Goal: Task Accomplishment & Management: Manage account settings

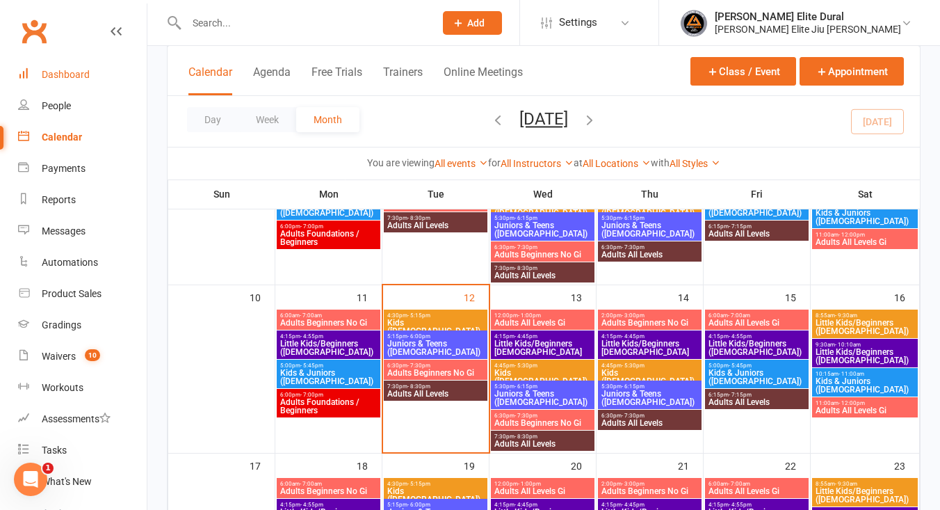
click at [67, 77] on div "Dashboard" at bounding box center [66, 74] width 48 height 11
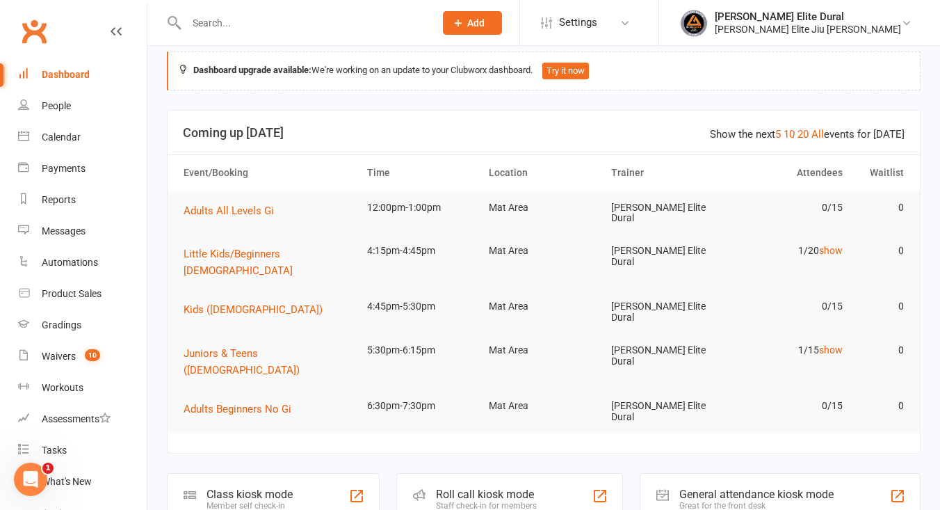
scroll to position [17, 0]
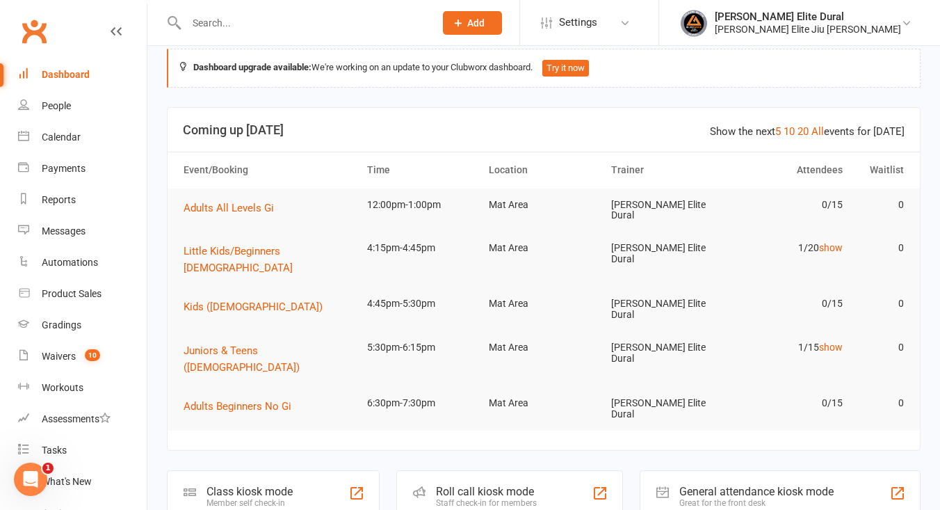
click at [229, 485] on div "Class kiosk mode" at bounding box center [250, 491] width 86 height 13
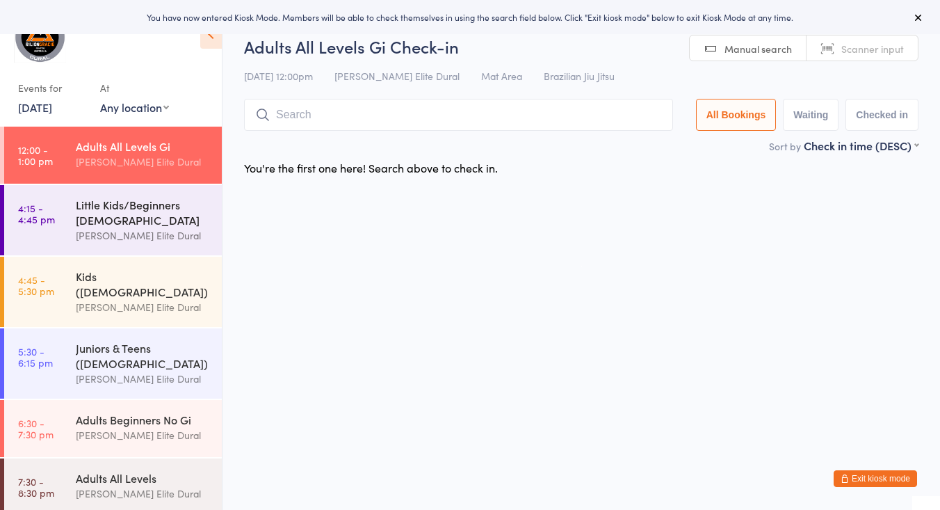
click at [98, 230] on div "[PERSON_NAME] Elite Dural" at bounding box center [143, 235] width 134 height 16
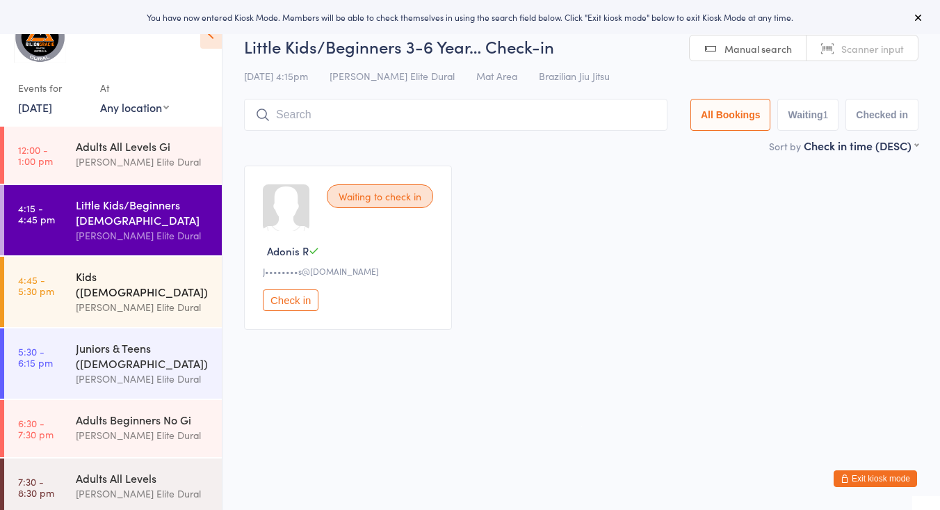
click at [90, 299] on div "[PERSON_NAME] Elite Dural" at bounding box center [143, 307] width 134 height 16
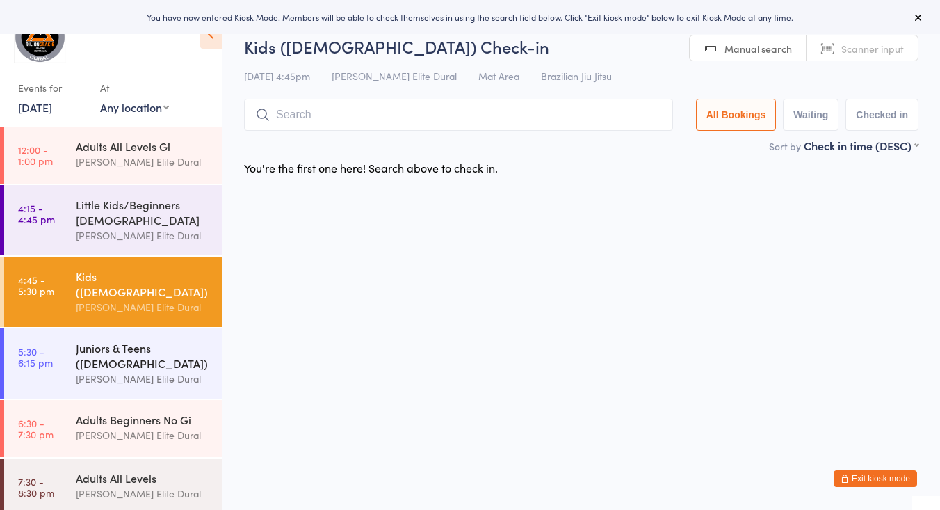
click at [83, 348] on div "Juniors & Teens ([DEMOGRAPHIC_DATA])" at bounding box center [143, 355] width 134 height 31
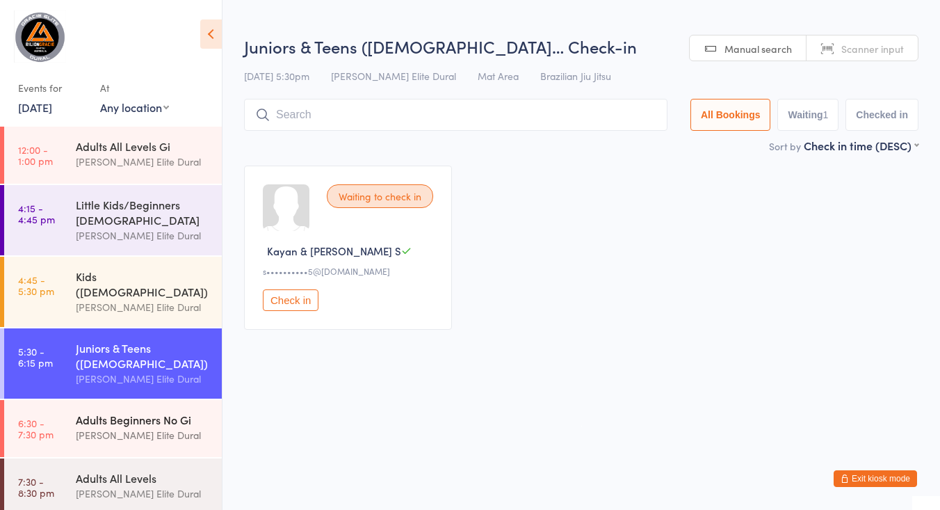
click at [86, 412] on div "Adults Beginners No Gi" at bounding box center [143, 419] width 134 height 15
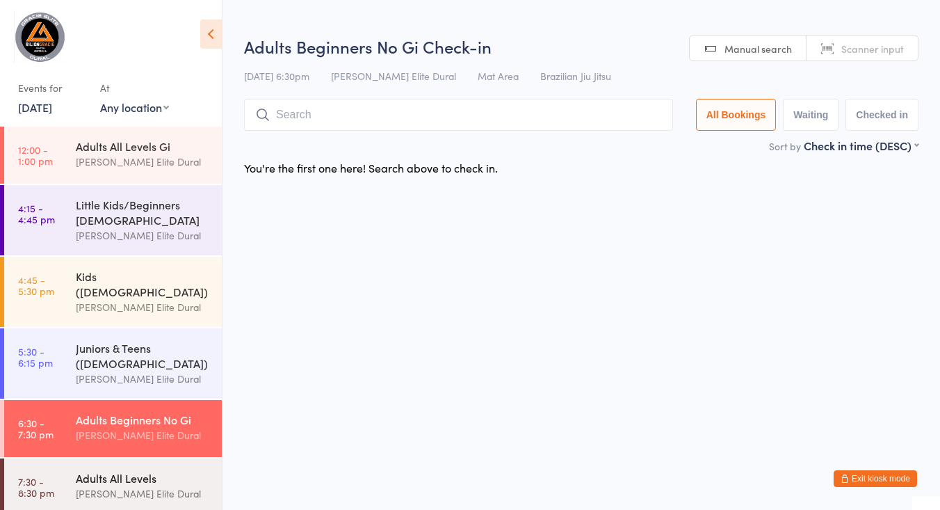
click at [99, 470] on div "Adults All Levels" at bounding box center [143, 477] width 134 height 15
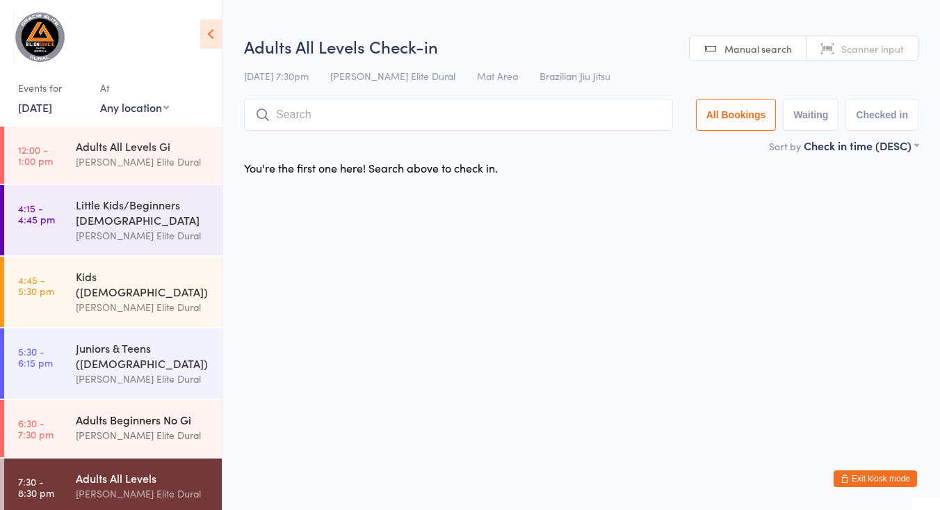
click at [91, 412] on div "Adults Beginners No Gi" at bounding box center [143, 419] width 134 height 15
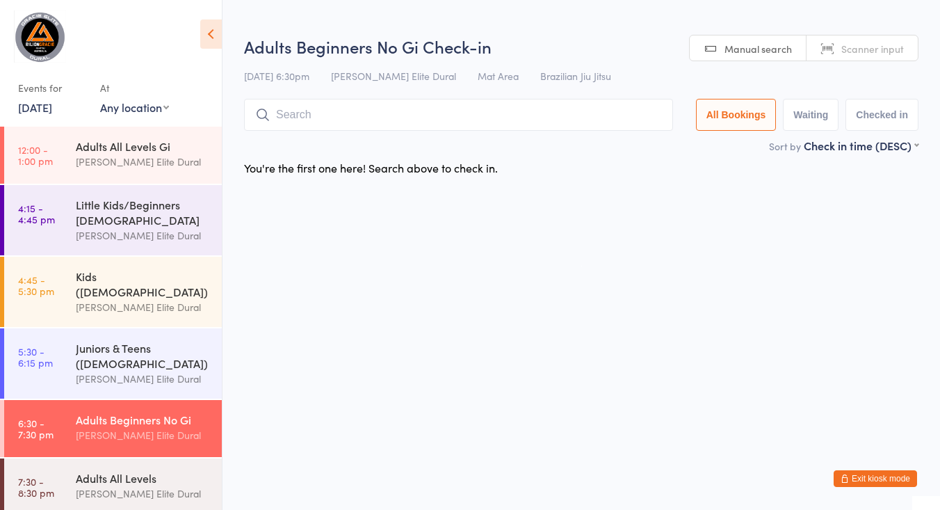
click at [40, 109] on link "13 Aug, 2025" at bounding box center [35, 106] width 34 height 15
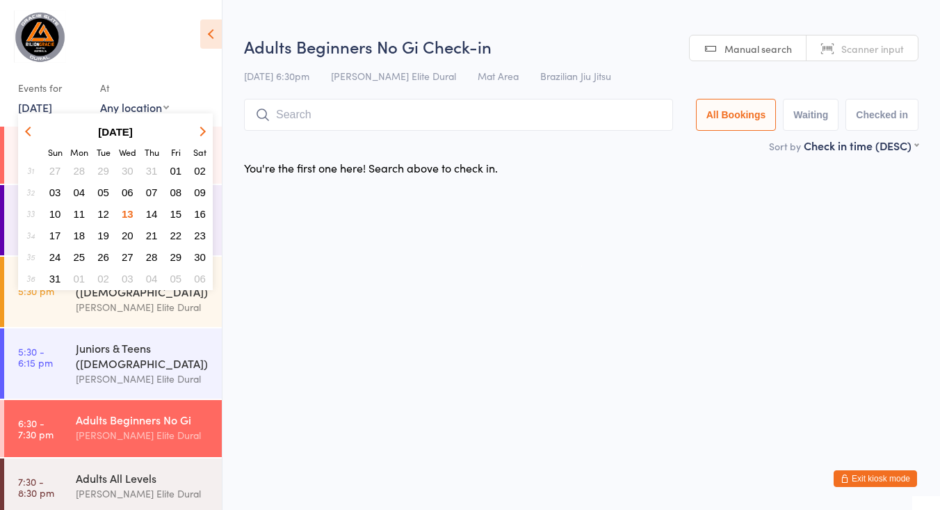
click at [152, 212] on span "14" at bounding box center [152, 214] width 12 height 12
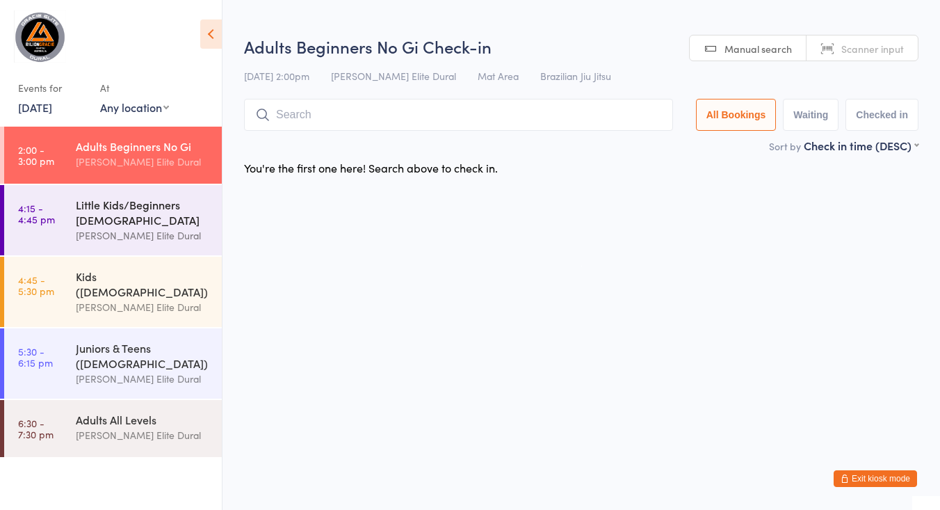
click at [121, 217] on div "Little Kids/Beginners [DEMOGRAPHIC_DATA]" at bounding box center [143, 212] width 134 height 31
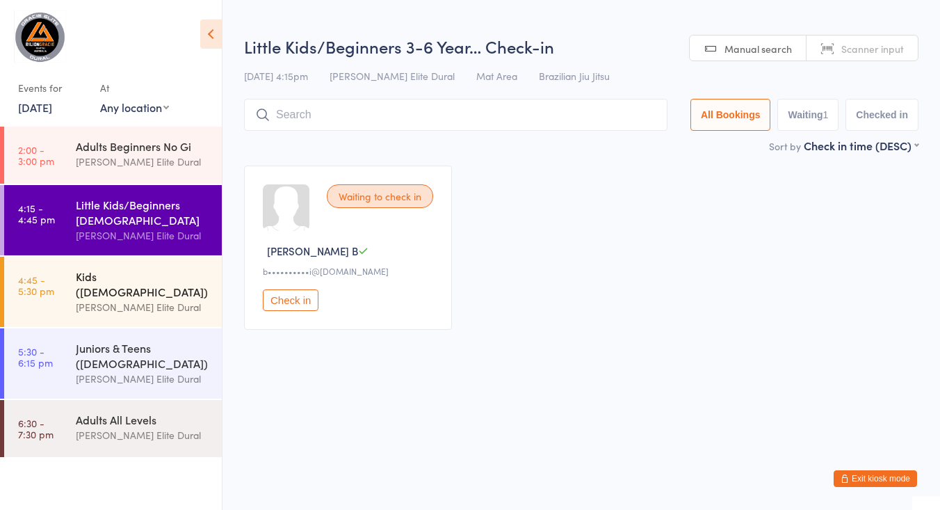
click at [109, 282] on div "Kids ([DEMOGRAPHIC_DATA])" at bounding box center [143, 283] width 134 height 31
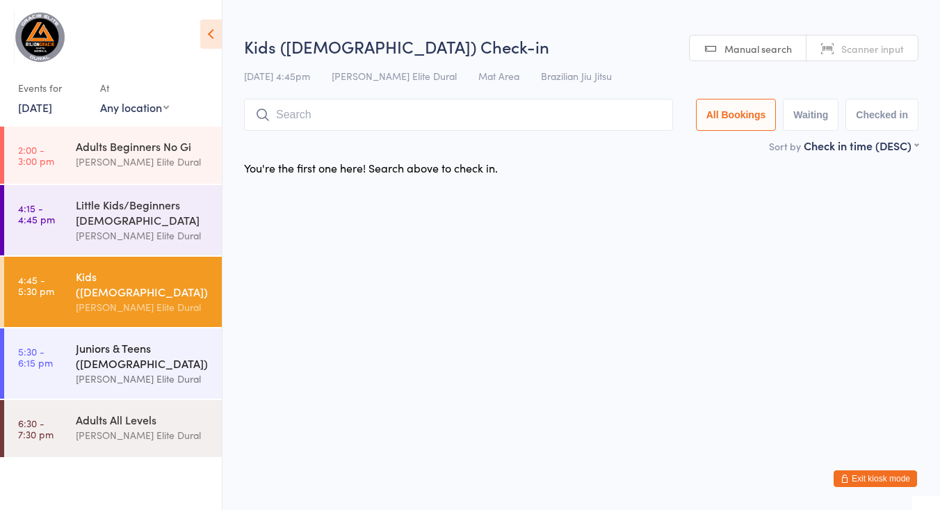
click at [95, 350] on div "Juniors & Teens ([DEMOGRAPHIC_DATA])" at bounding box center [143, 355] width 134 height 31
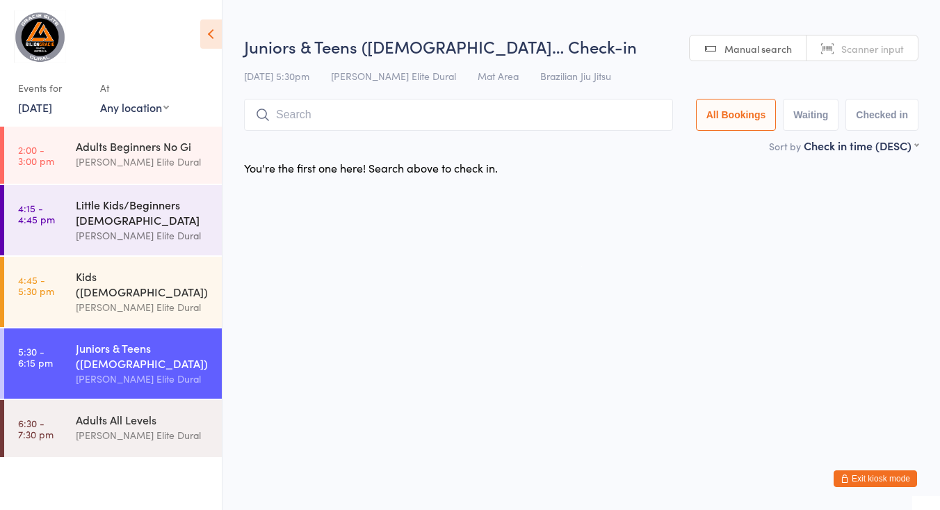
click at [112, 234] on div "[PERSON_NAME] Elite Dural" at bounding box center [143, 235] width 134 height 16
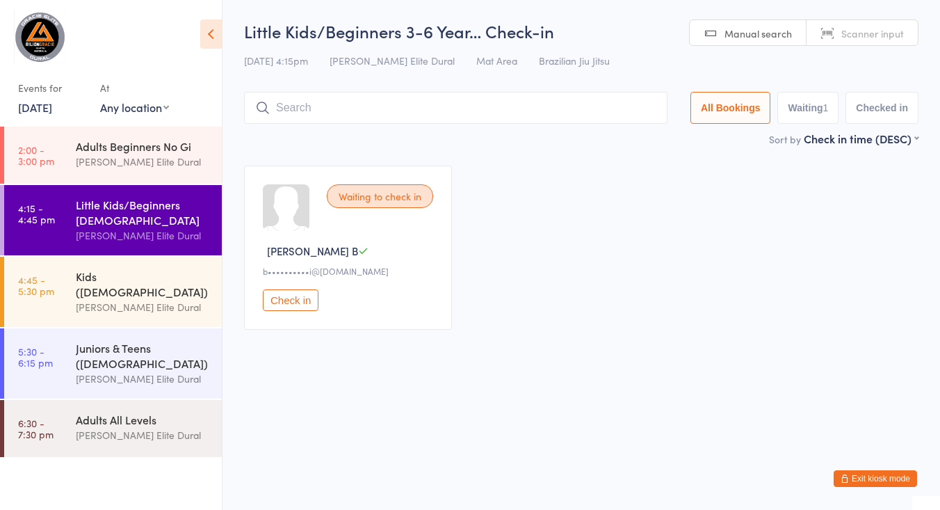
click at [875, 479] on button "Exit kiosk mode" at bounding box center [875, 478] width 83 height 17
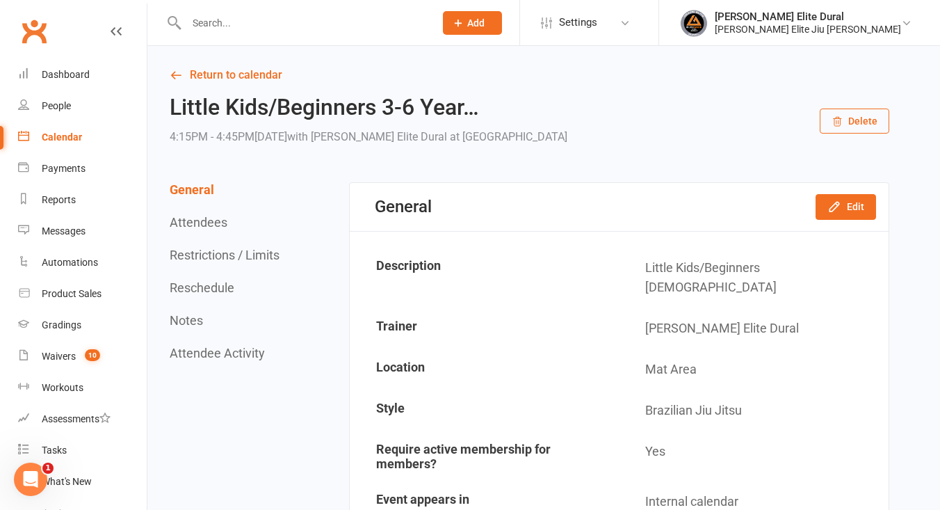
click at [246, 17] on input "text" at bounding box center [303, 22] width 243 height 19
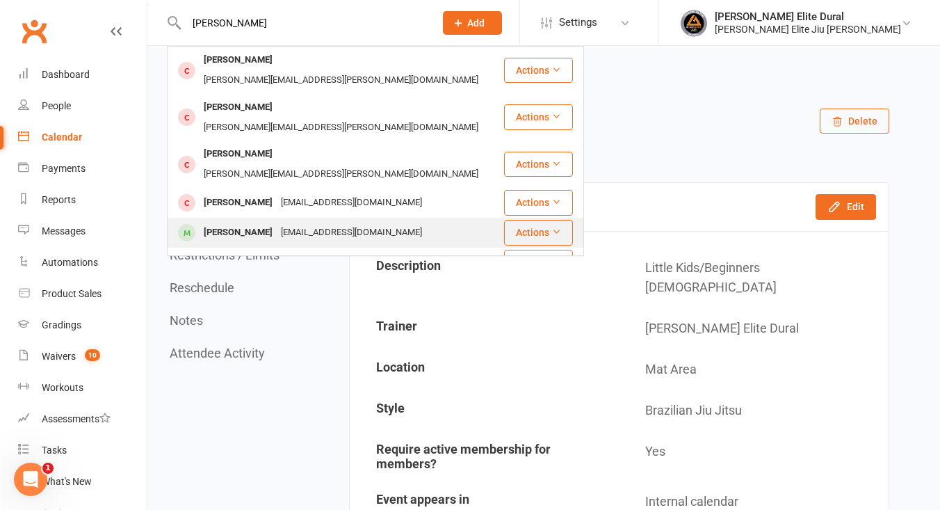
type input "taylor"
click at [232, 223] on div "Arlo Taylor" at bounding box center [238, 233] width 77 height 20
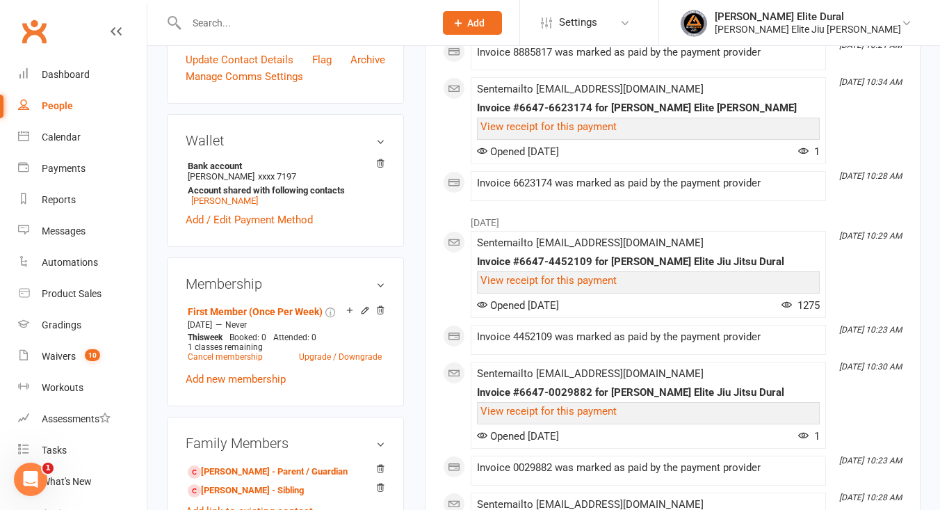
scroll to position [359, 0]
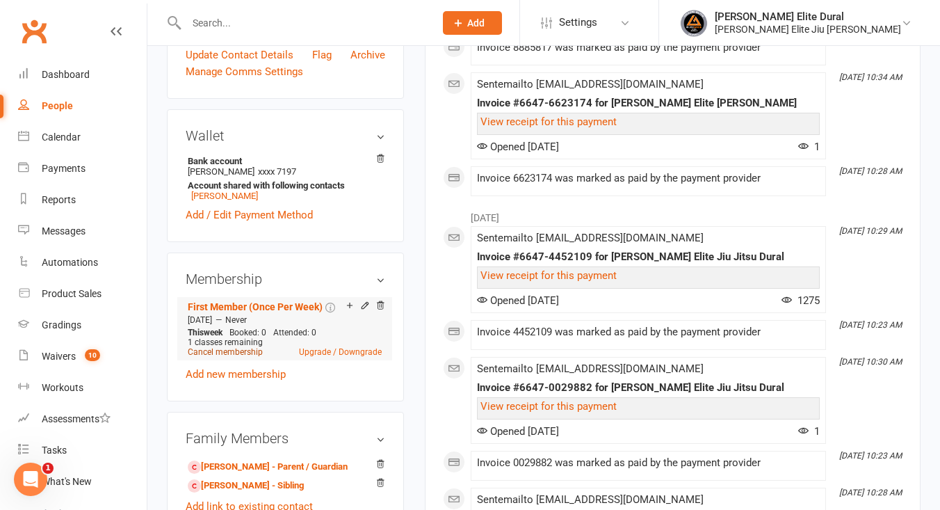
click at [225, 357] on link "Cancel membership" at bounding box center [225, 352] width 75 height 10
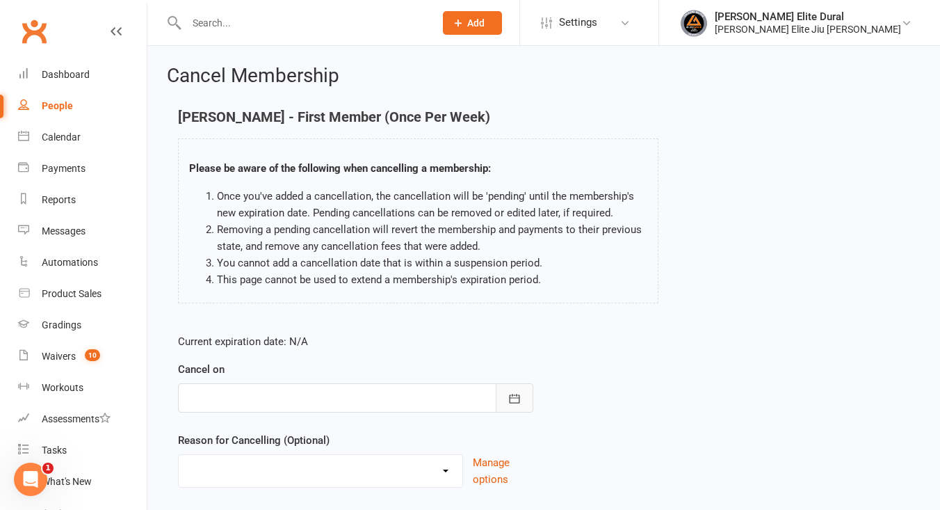
click at [516, 401] on icon "button" at bounding box center [515, 399] width 14 height 14
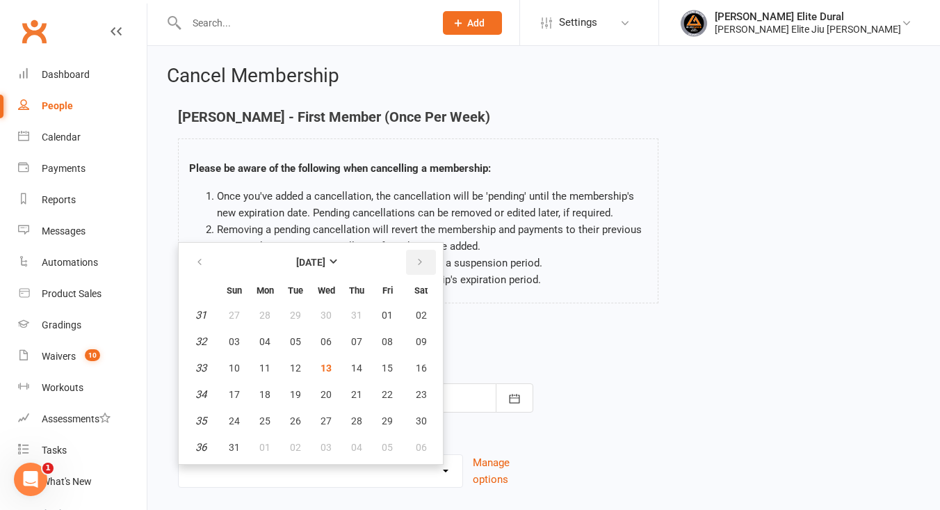
click at [422, 267] on icon "button" at bounding box center [420, 262] width 10 height 11
click at [387, 396] on span "26" at bounding box center [387, 394] width 11 height 11
type input "26 Sep 2025"
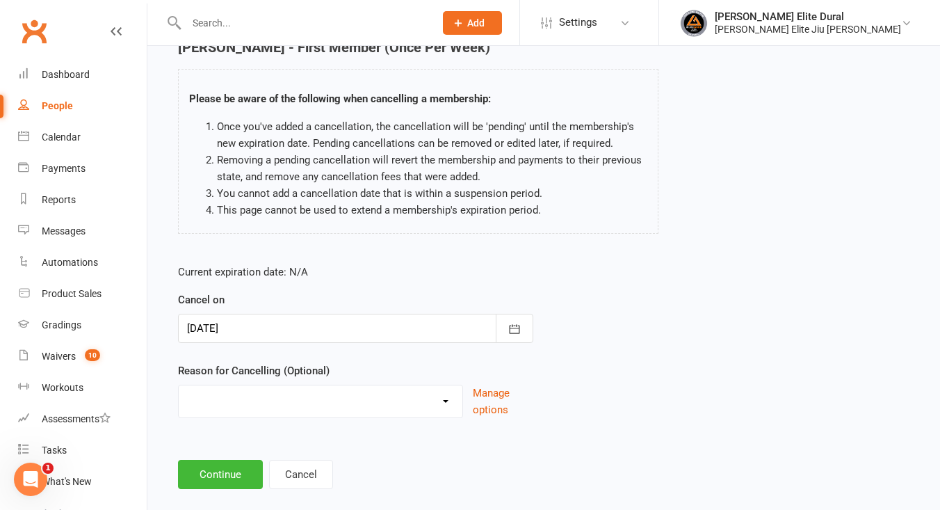
scroll to position [91, 0]
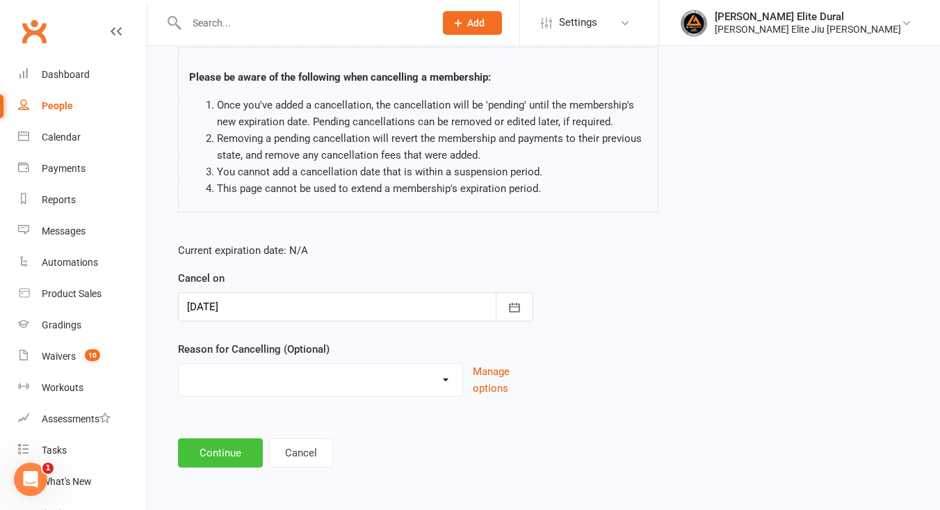
click at [234, 462] on button "Continue" at bounding box center [220, 452] width 85 height 29
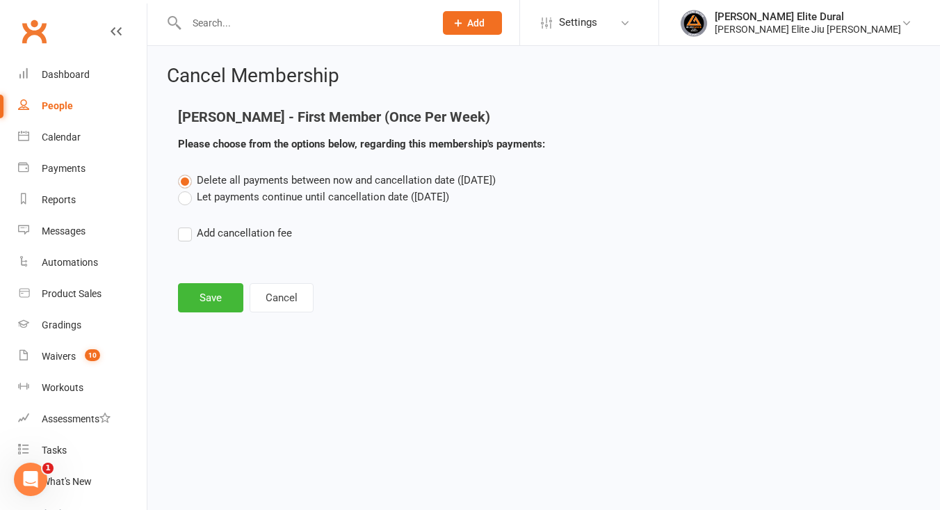
click at [186, 198] on label "Let payments continue until cancellation date (Sep 26, 2025)" at bounding box center [313, 197] width 271 height 17
click at [186, 189] on input "Let payments continue until cancellation date (Sep 26, 2025)" at bounding box center [182, 189] width 9 height 0
click at [207, 300] on button "Save" at bounding box center [210, 297] width 65 height 29
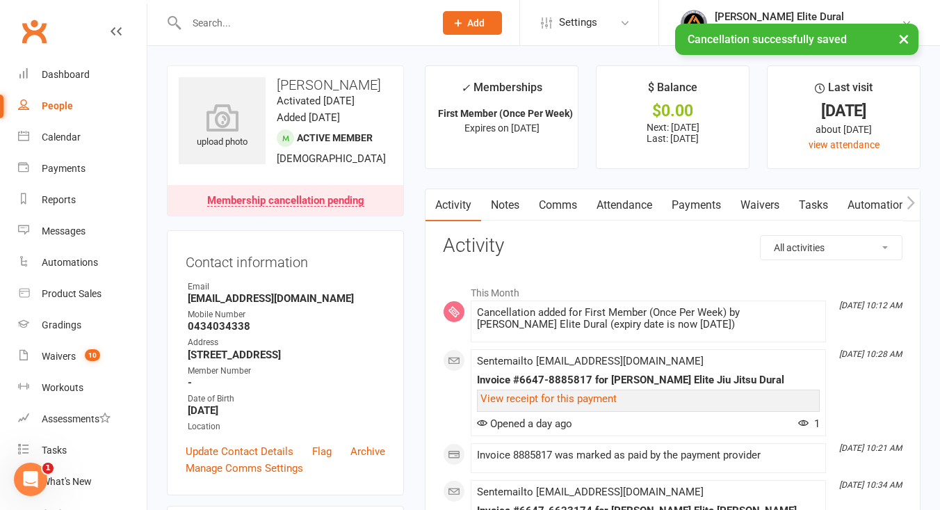
click at [699, 202] on link "Payments" at bounding box center [696, 205] width 69 height 32
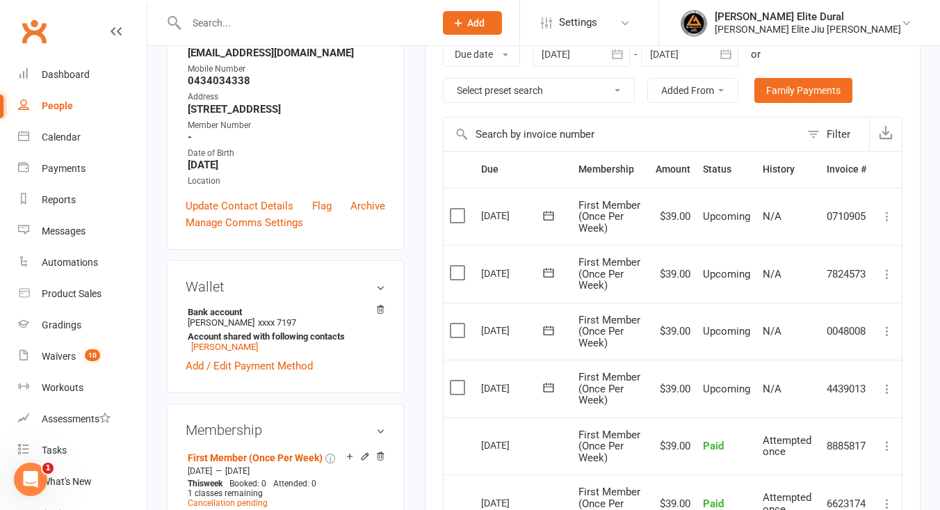
scroll to position [237, 0]
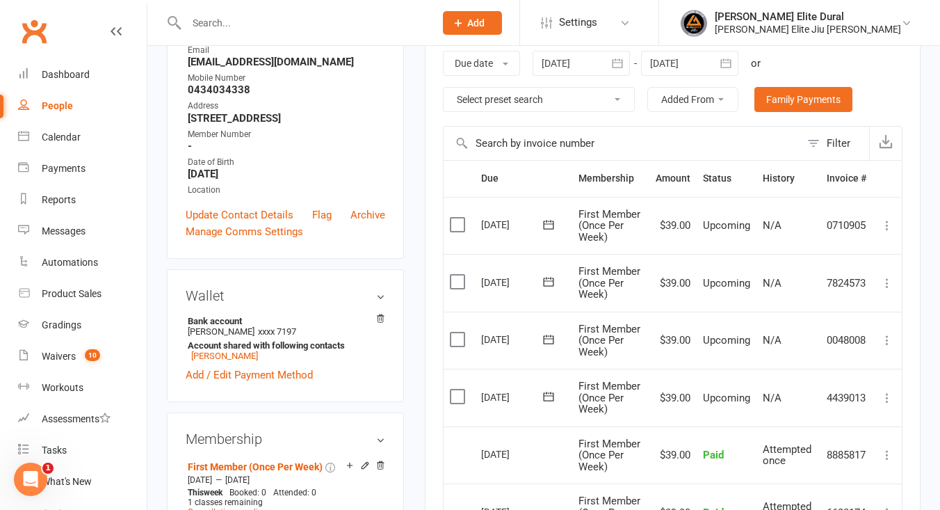
click at [727, 64] on icon "button" at bounding box center [726, 63] width 14 height 14
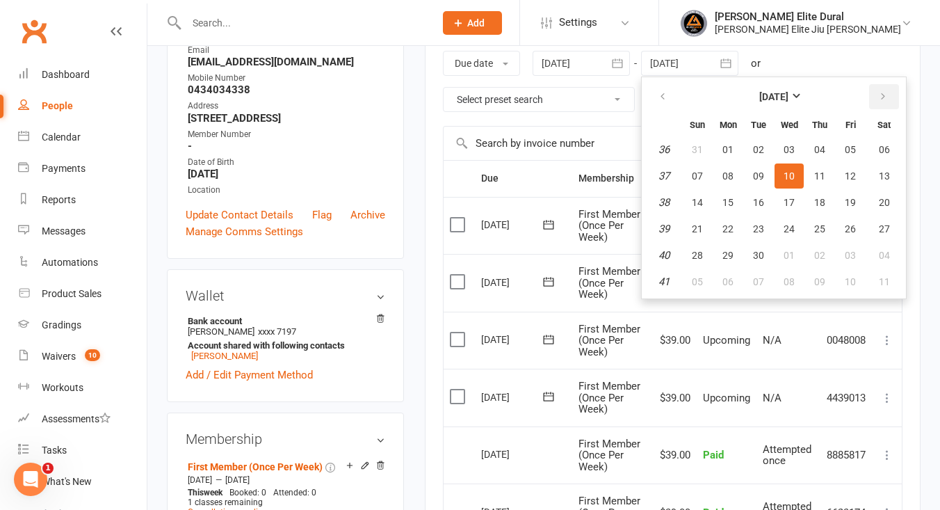
click at [892, 94] on button "button" at bounding box center [884, 96] width 30 height 25
click at [889, 286] on span "08" at bounding box center [884, 281] width 11 height 11
type input "08 Nov 2025"
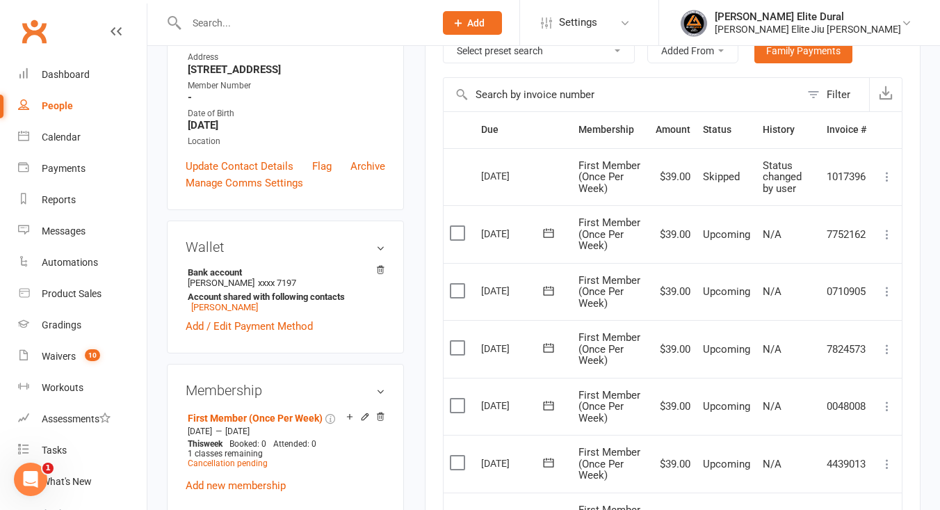
scroll to position [287, 0]
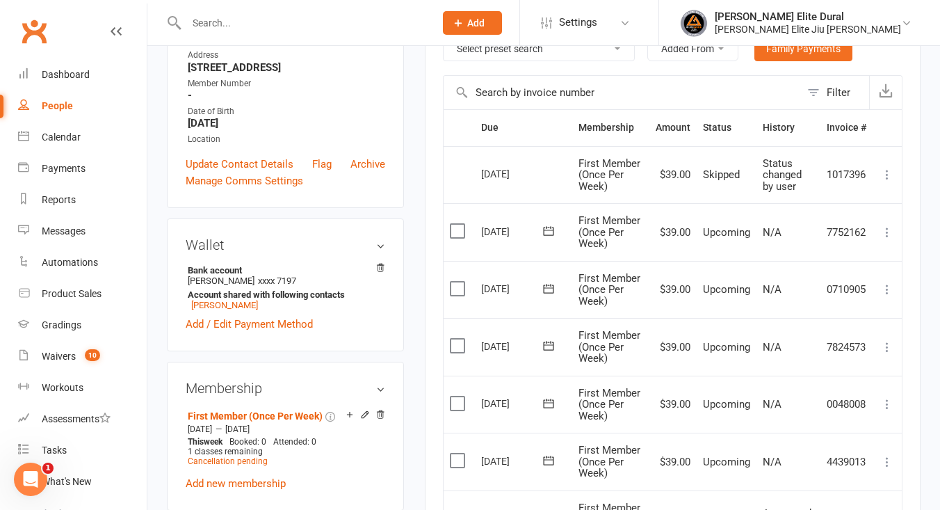
click at [890, 169] on icon at bounding box center [888, 175] width 14 height 14
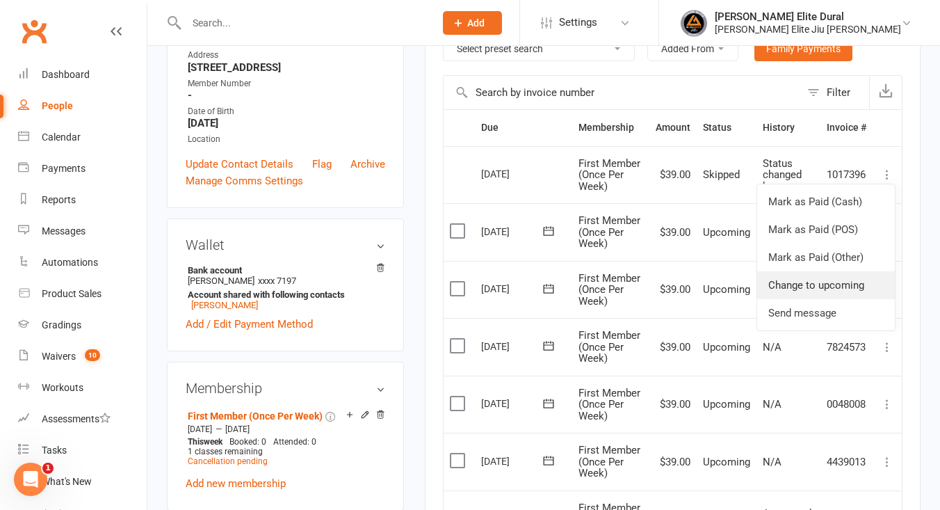
click at [850, 276] on link "Change to upcoming" at bounding box center [826, 285] width 138 height 28
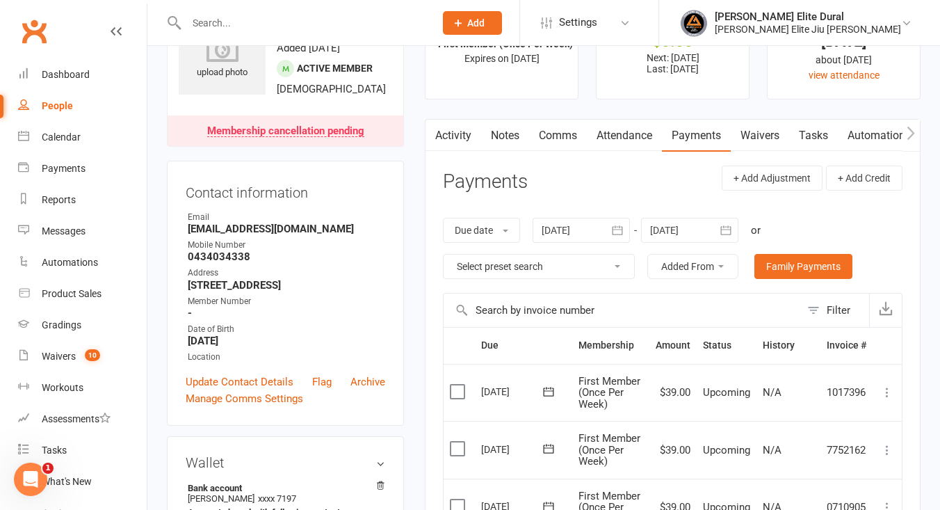
scroll to position [0, 0]
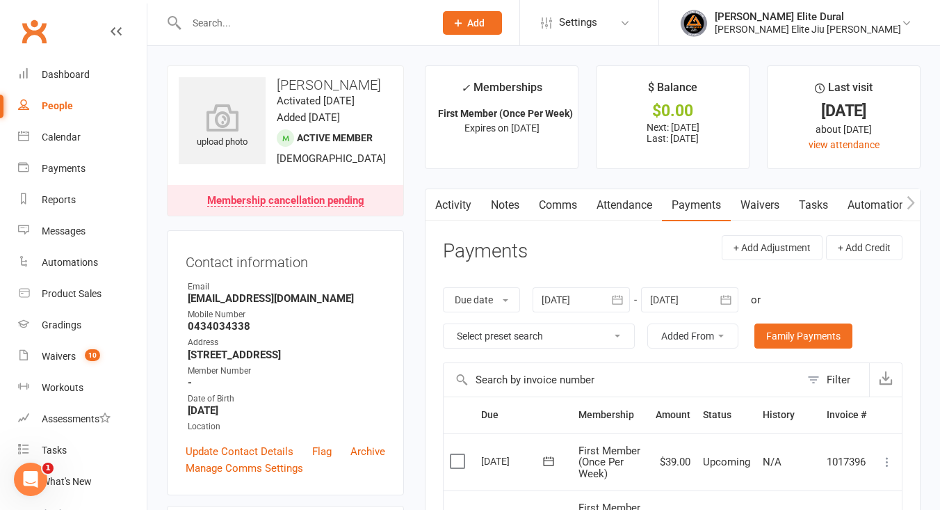
click at [239, 16] on input "text" at bounding box center [303, 22] width 243 height 19
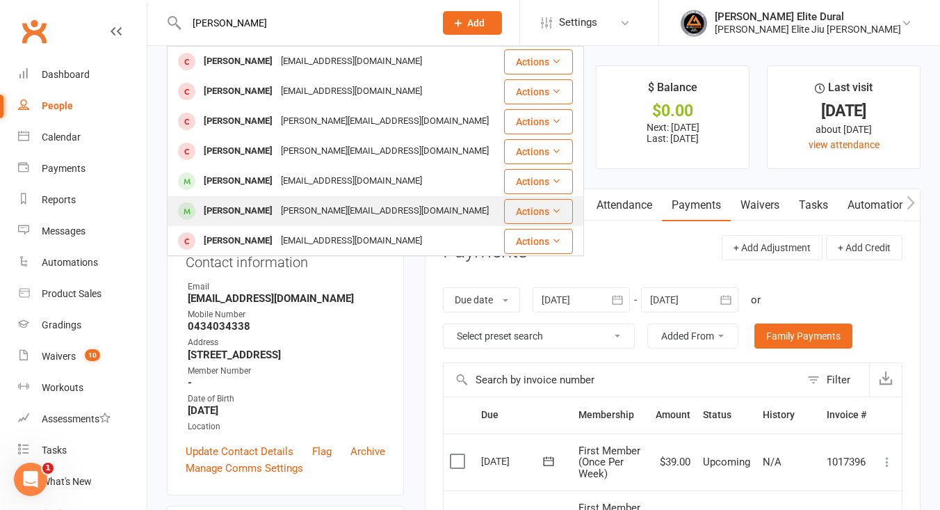
type input "hugo"
click at [277, 217] on div "vanessaagilbert@icloud.com" at bounding box center [385, 211] width 216 height 20
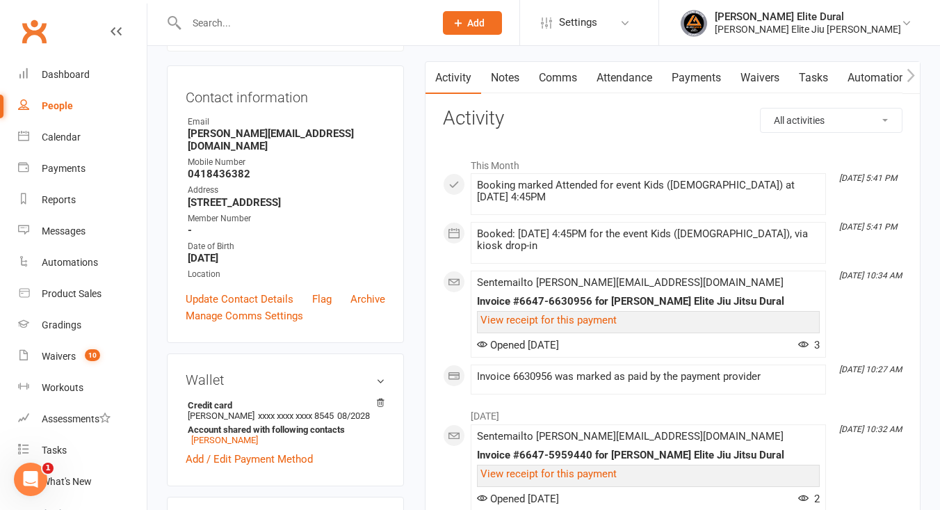
scroll to position [68, 0]
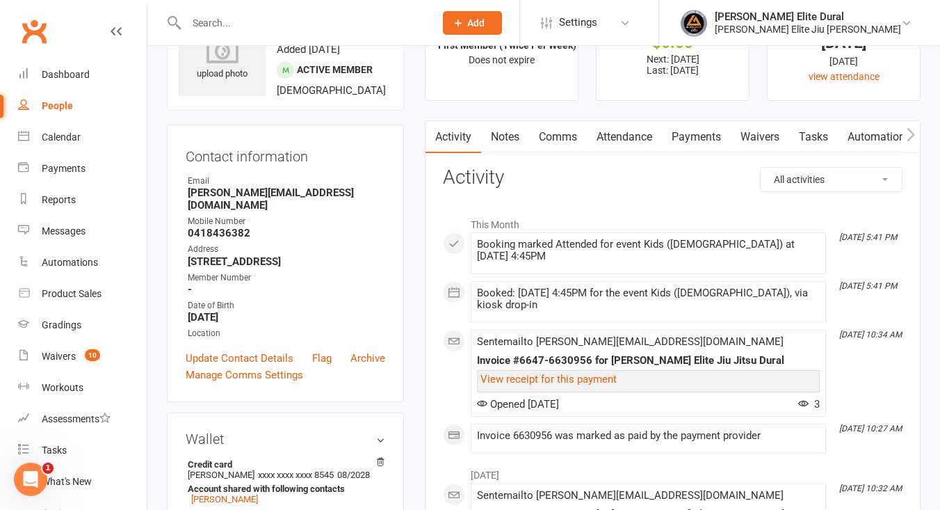
click at [705, 138] on link "Payments" at bounding box center [696, 137] width 69 height 32
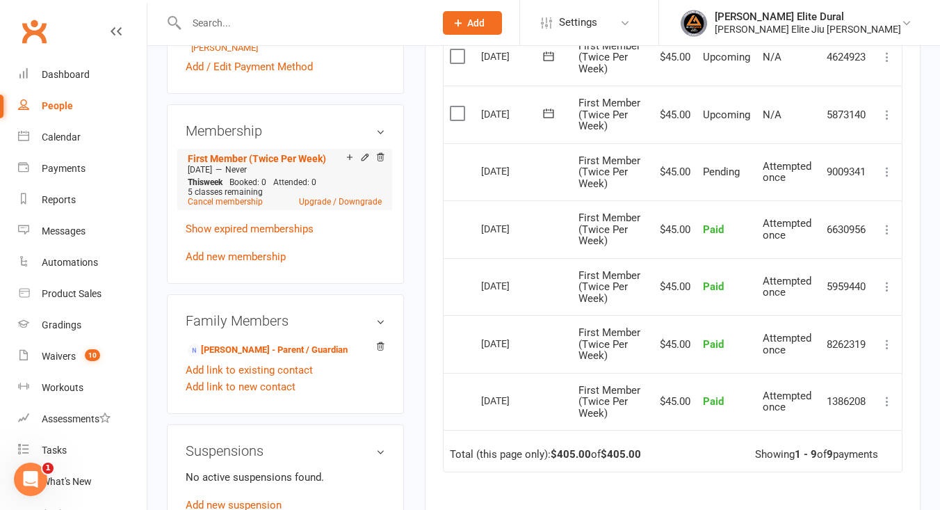
scroll to position [506, 0]
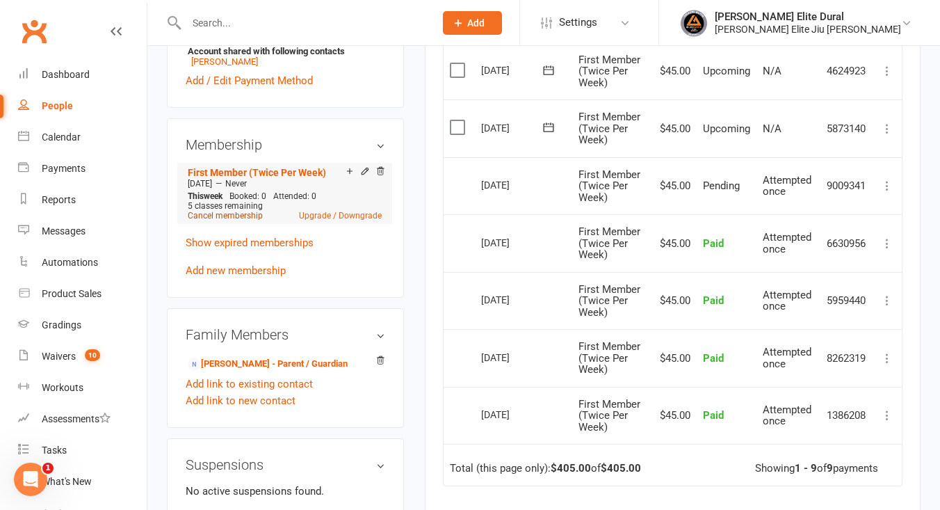
click at [239, 211] on link "Cancel membership" at bounding box center [225, 216] width 75 height 10
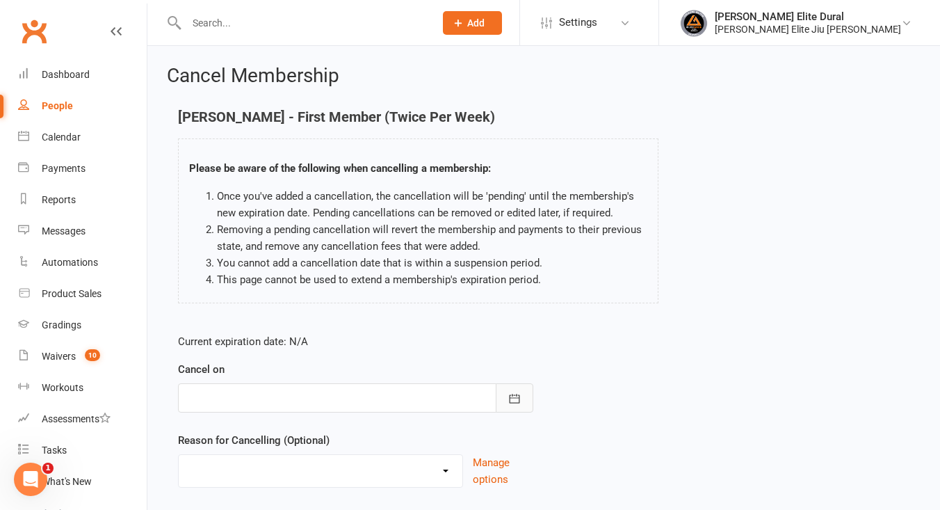
click at [516, 405] on button "button" at bounding box center [515, 397] width 38 height 29
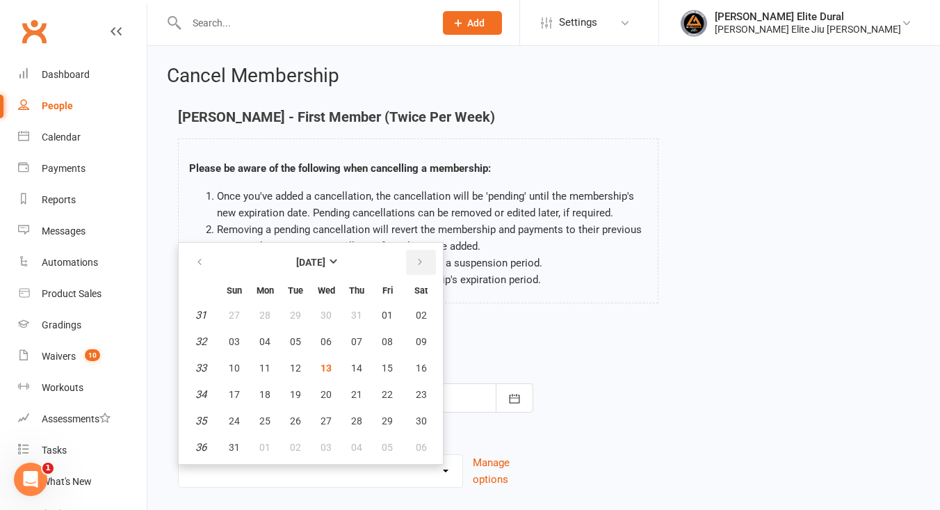
click at [426, 261] on button "button" at bounding box center [421, 262] width 30 height 25
click at [296, 342] on span "07" at bounding box center [295, 341] width 11 height 11
type input "07 Oct 2025"
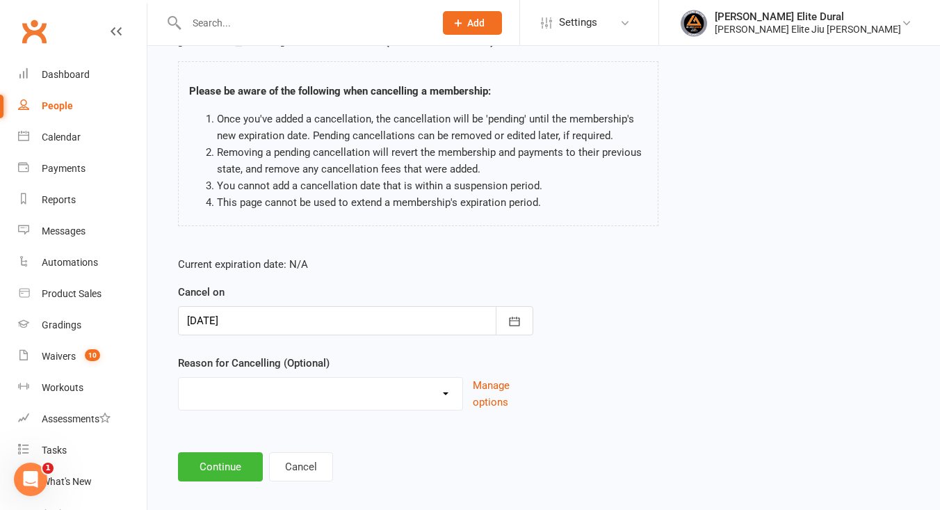
scroll to position [91, 0]
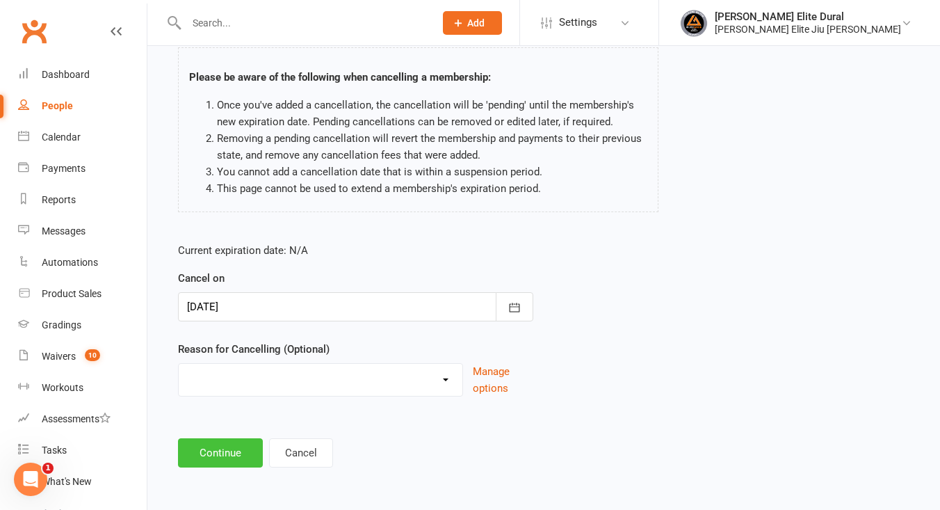
click at [236, 454] on button "Continue" at bounding box center [220, 452] width 85 height 29
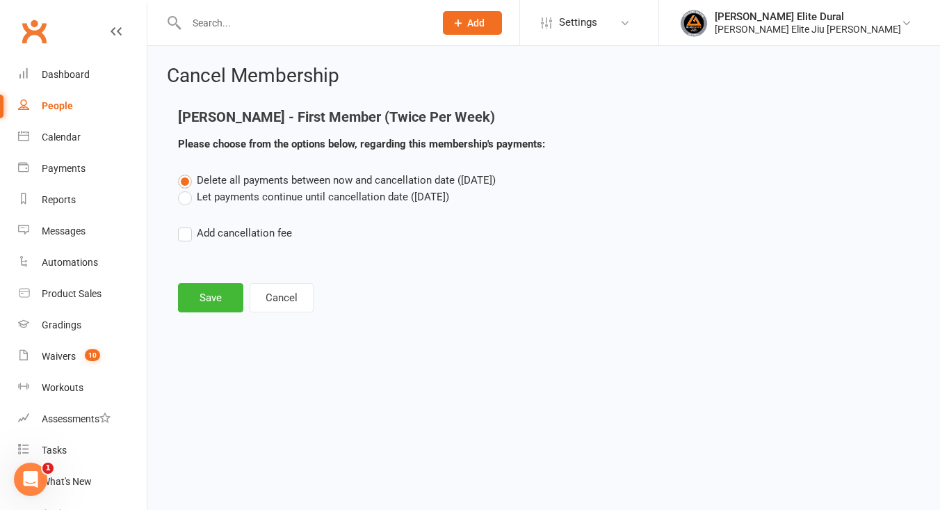
click at [187, 200] on label "Let payments continue until cancellation date (Oct 7, 2025)" at bounding box center [313, 197] width 271 height 17
click at [187, 189] on input "Let payments continue until cancellation date (Oct 7, 2025)" at bounding box center [182, 189] width 9 height 0
click at [213, 303] on button "Save" at bounding box center [210, 297] width 65 height 29
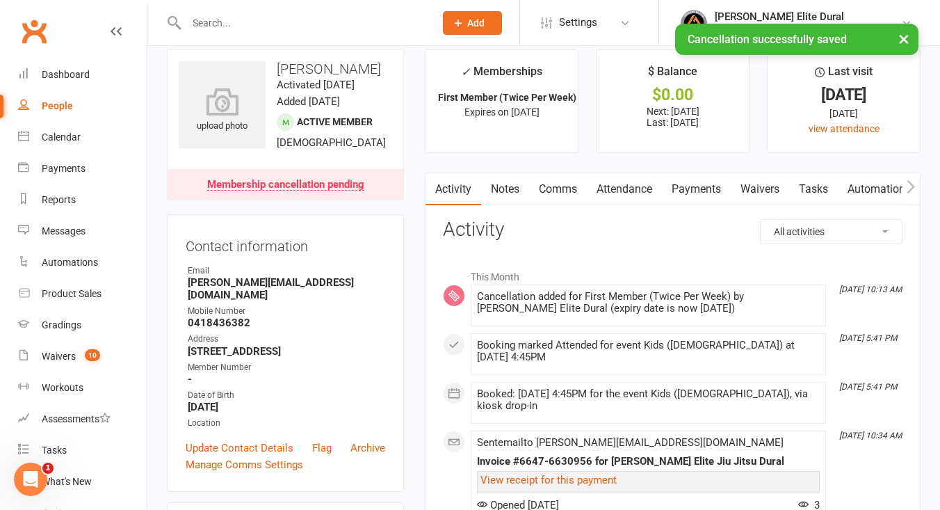
scroll to position [22, 0]
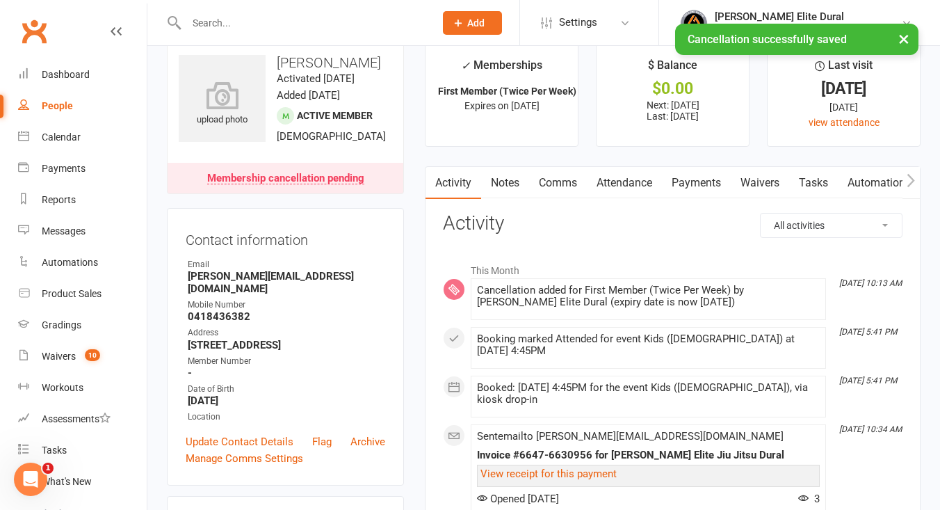
click at [705, 190] on link "Payments" at bounding box center [696, 183] width 69 height 32
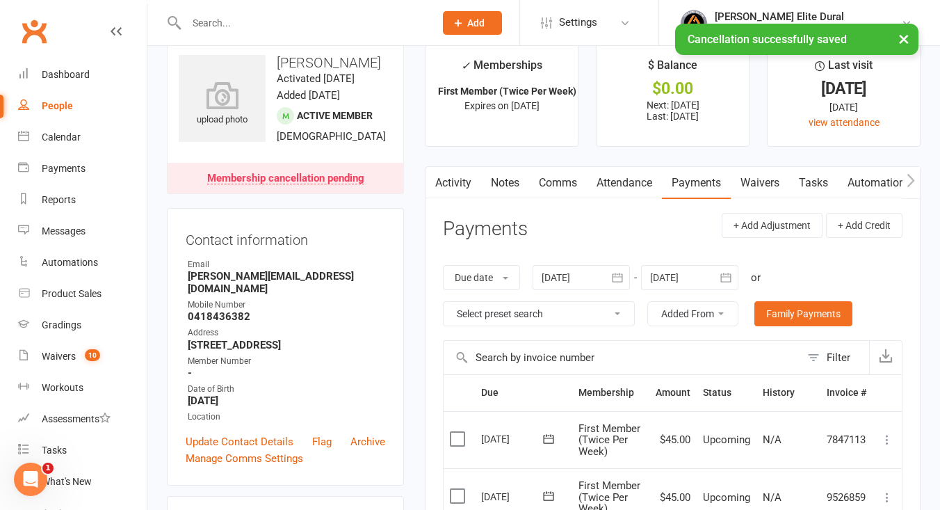
click at [733, 280] on icon "button" at bounding box center [726, 278] width 14 height 14
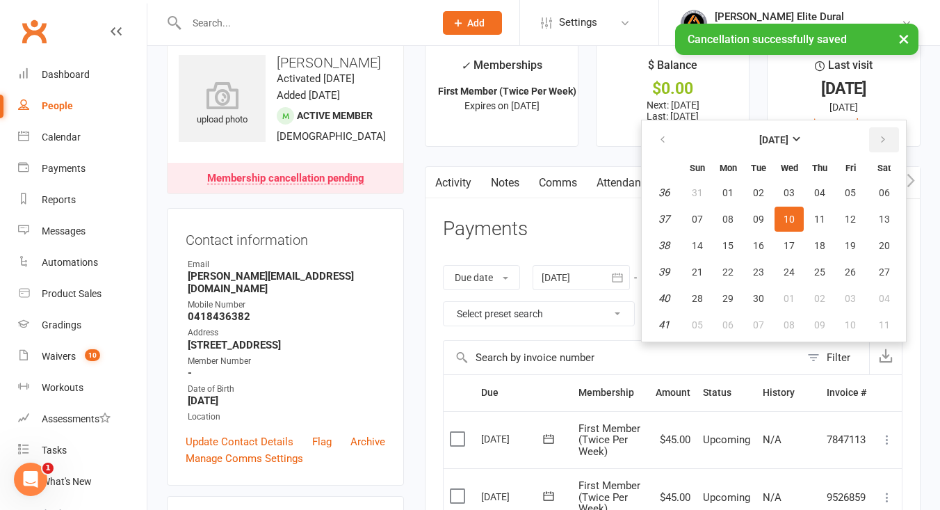
click at [885, 136] on icon "button" at bounding box center [884, 139] width 10 height 11
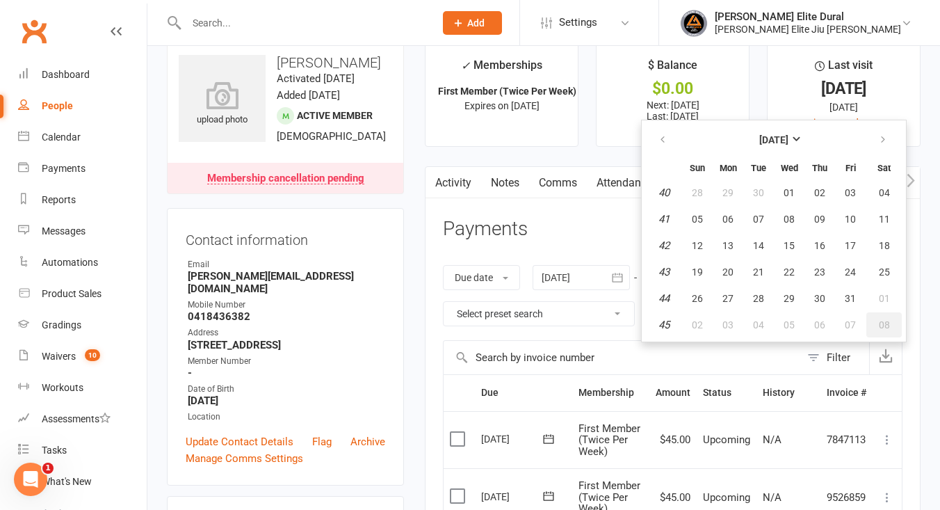
click at [888, 326] on span "08" at bounding box center [884, 324] width 11 height 11
type input "08 Nov 2025"
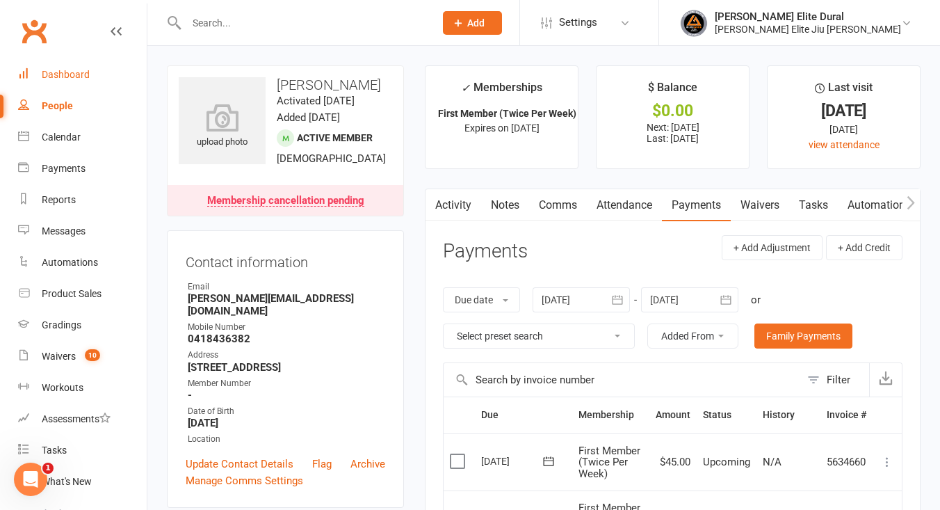
click at [59, 74] on div "Dashboard" at bounding box center [66, 74] width 48 height 11
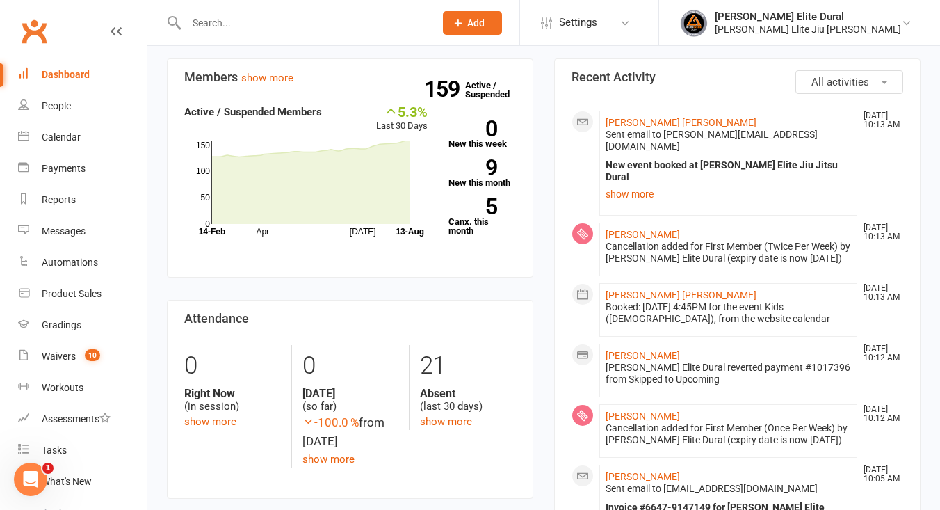
scroll to position [492, 0]
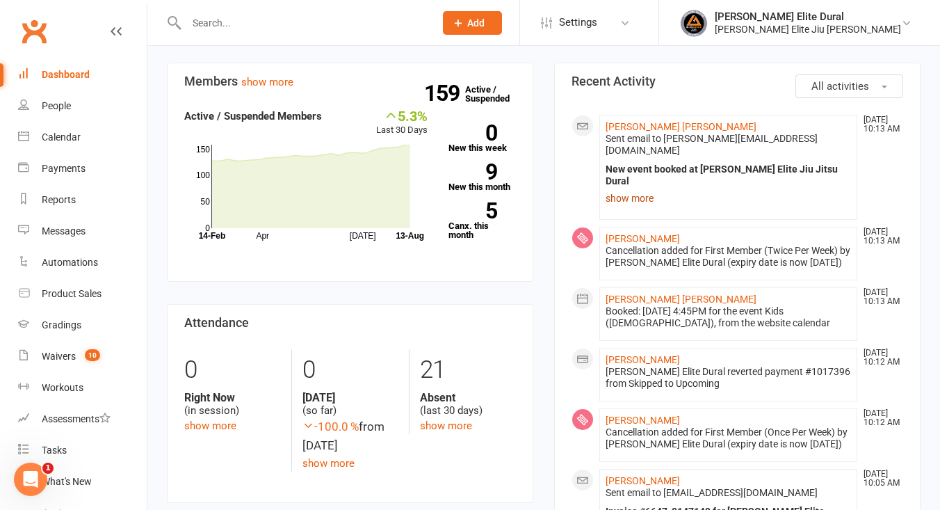
click at [631, 189] on link "show more" at bounding box center [729, 198] width 246 height 19
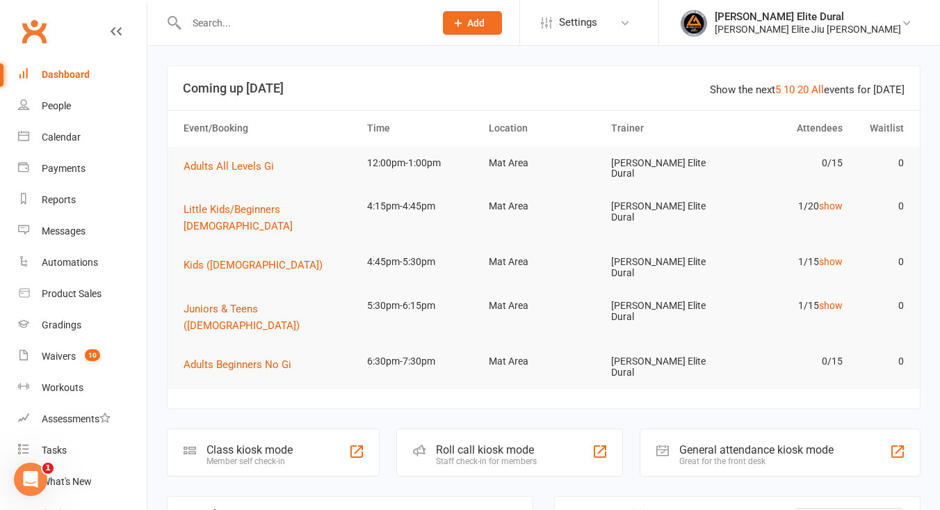
scroll to position [51, 0]
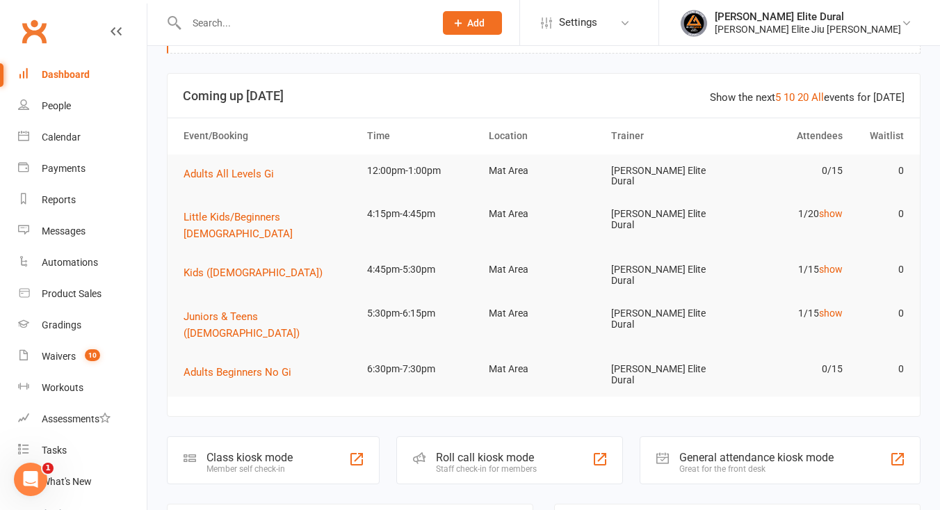
click at [238, 23] on input "text" at bounding box center [303, 22] width 243 height 19
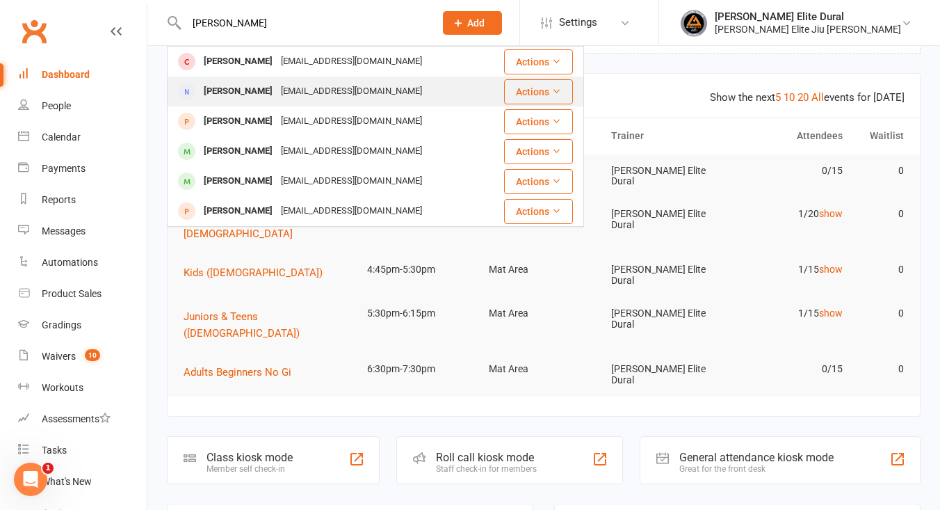
type input "rowena"
click at [264, 95] on div "Rowena Morgan" at bounding box center [238, 91] width 77 height 20
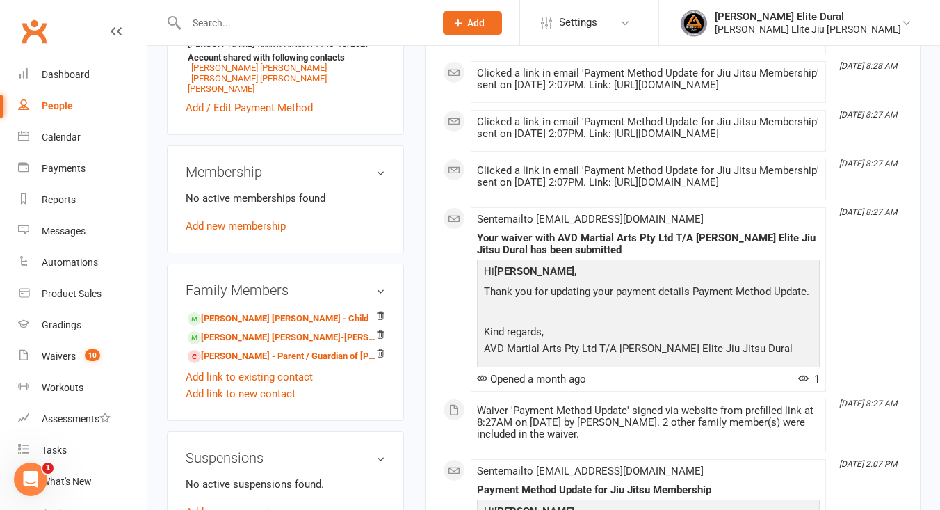
scroll to position [457, 0]
click at [280, 318] on link "Flynn Grant Morgan-Brett - Child" at bounding box center [278, 318] width 181 height 15
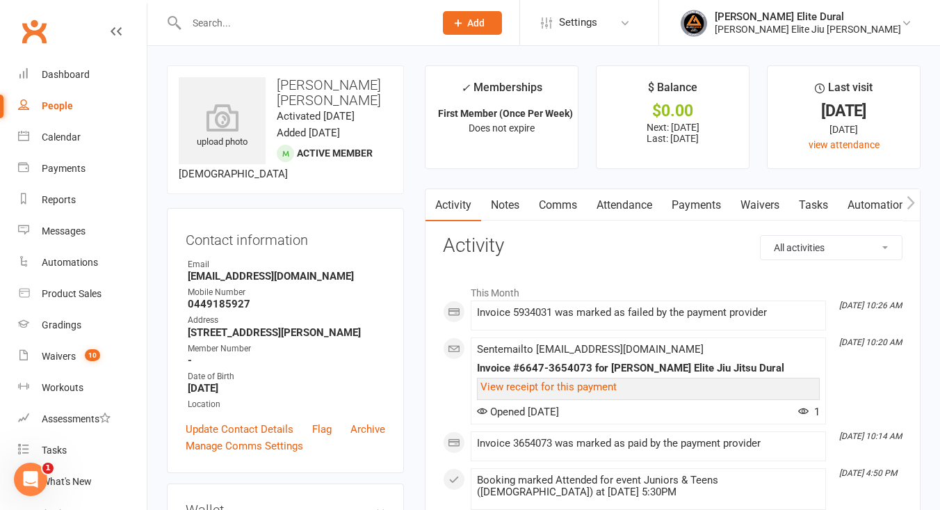
click at [708, 207] on link "Payments" at bounding box center [696, 205] width 69 height 32
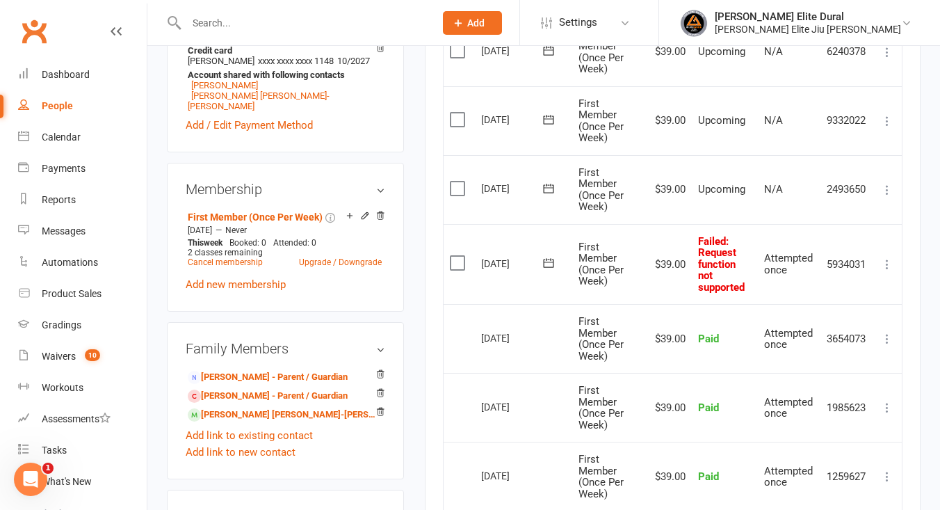
scroll to position [480, 0]
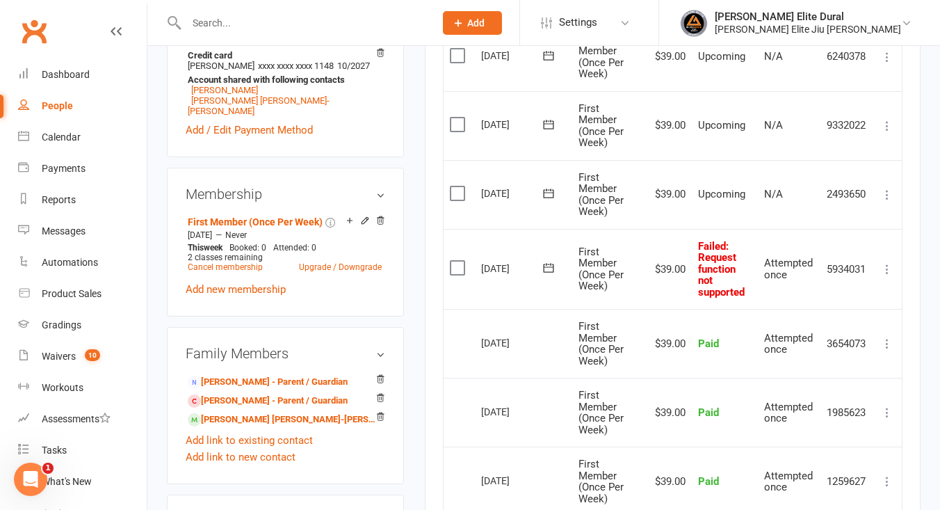
click at [891, 269] on icon at bounding box center [888, 269] width 14 height 14
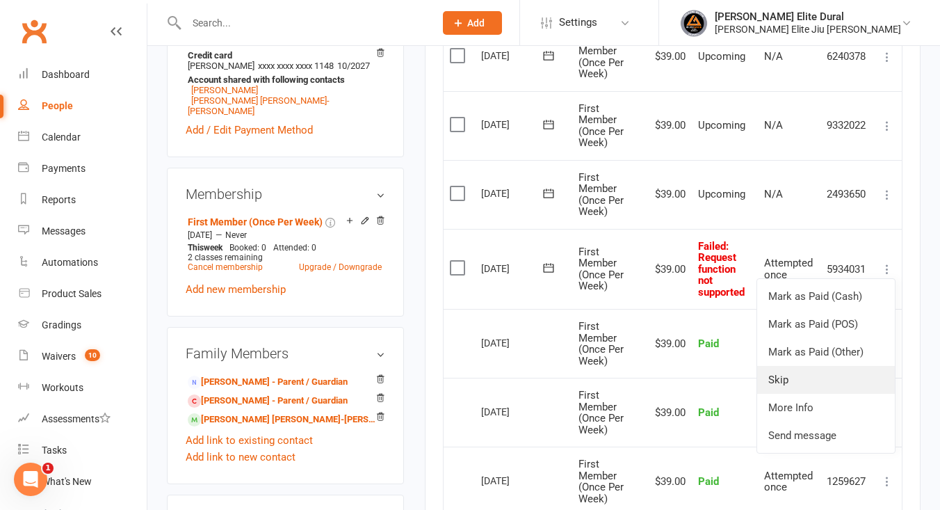
click at [809, 374] on link "Skip" at bounding box center [826, 380] width 138 height 28
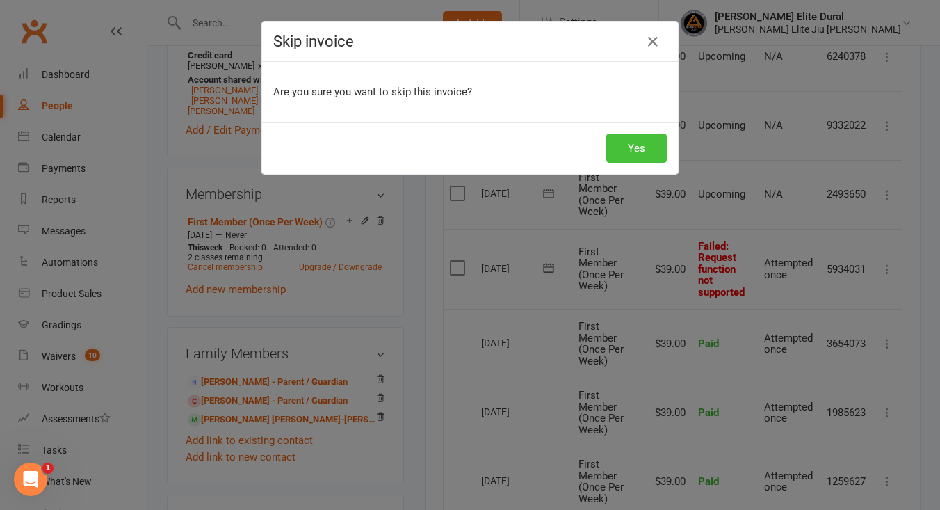
click at [634, 147] on button "Yes" at bounding box center [637, 148] width 61 height 29
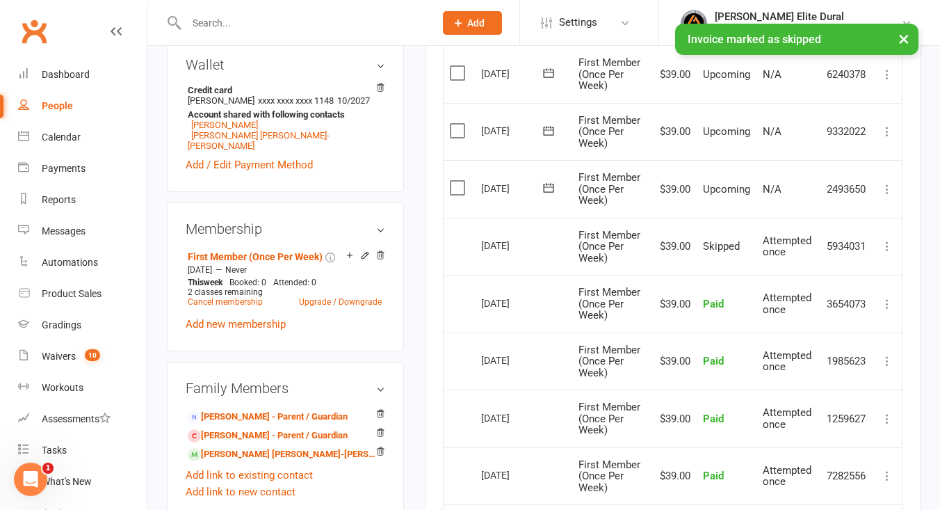
scroll to position [435, 0]
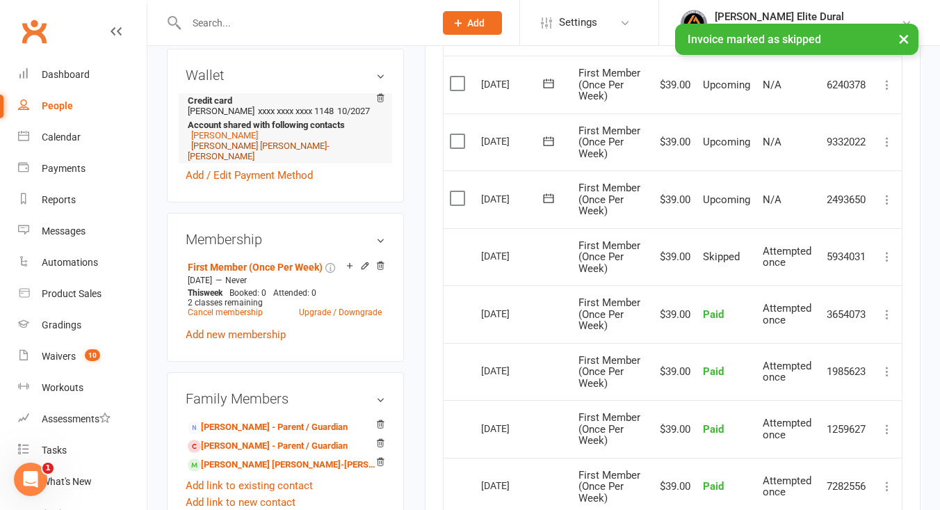
click at [271, 161] on link "Sullivan Jack Morgan-Brett" at bounding box center [259, 151] width 142 height 21
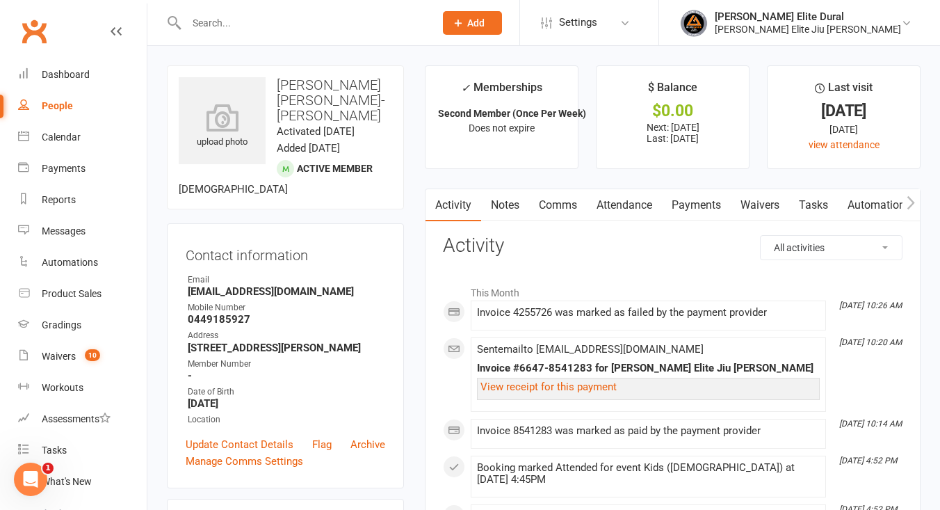
click at [707, 208] on link "Payments" at bounding box center [696, 205] width 69 height 32
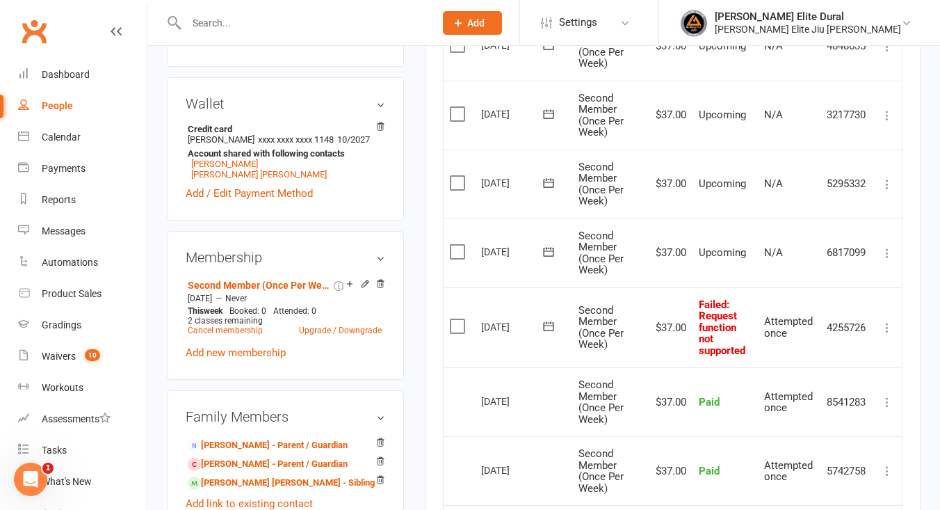
scroll to position [436, 0]
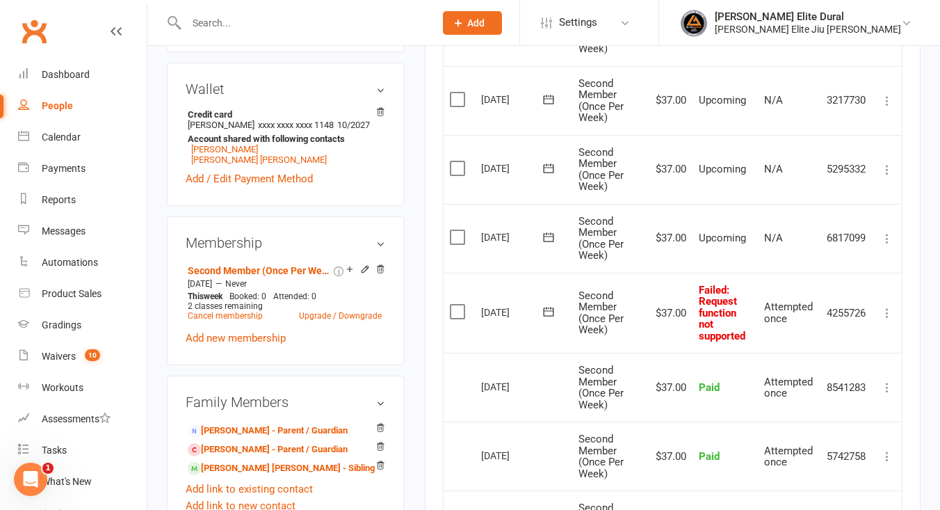
click at [888, 317] on icon at bounding box center [888, 313] width 14 height 14
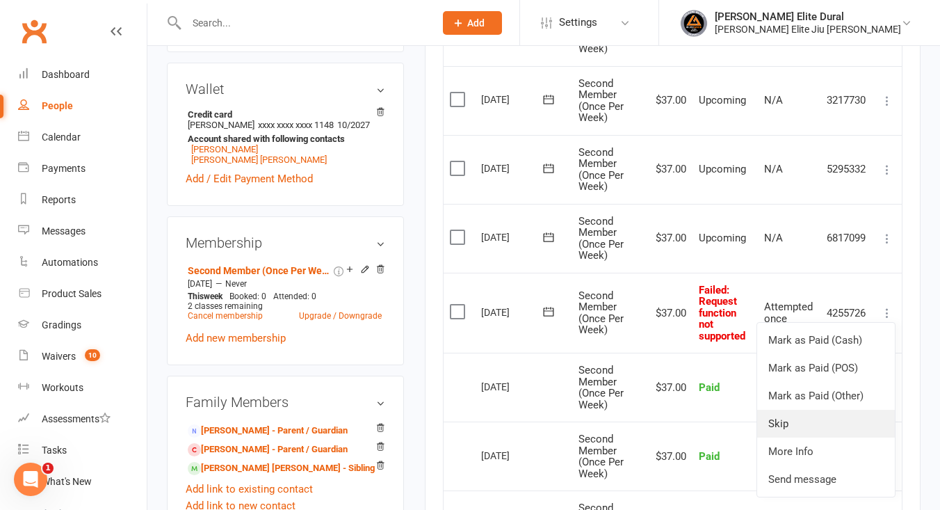
click at [819, 419] on link "Skip" at bounding box center [826, 424] width 138 height 28
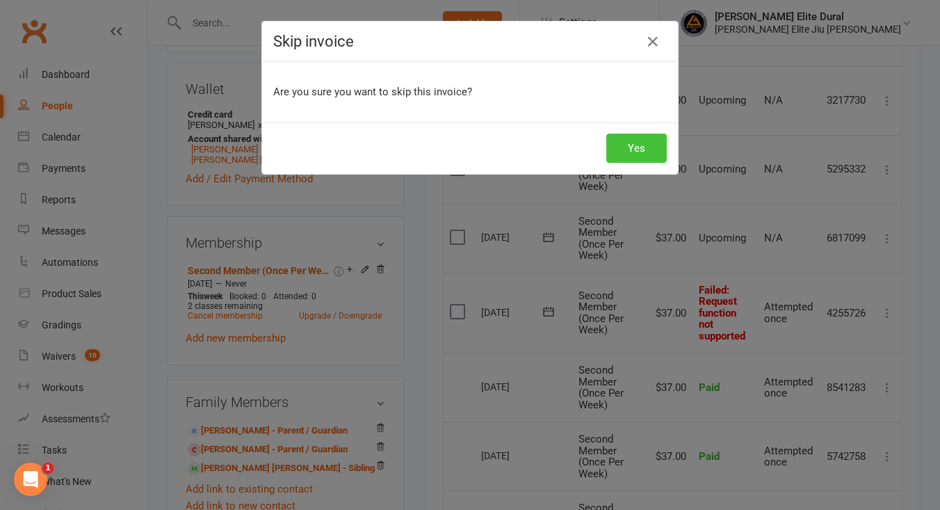
click at [641, 159] on button "Yes" at bounding box center [637, 148] width 61 height 29
